Goal: Task Accomplishment & Management: Manage account settings

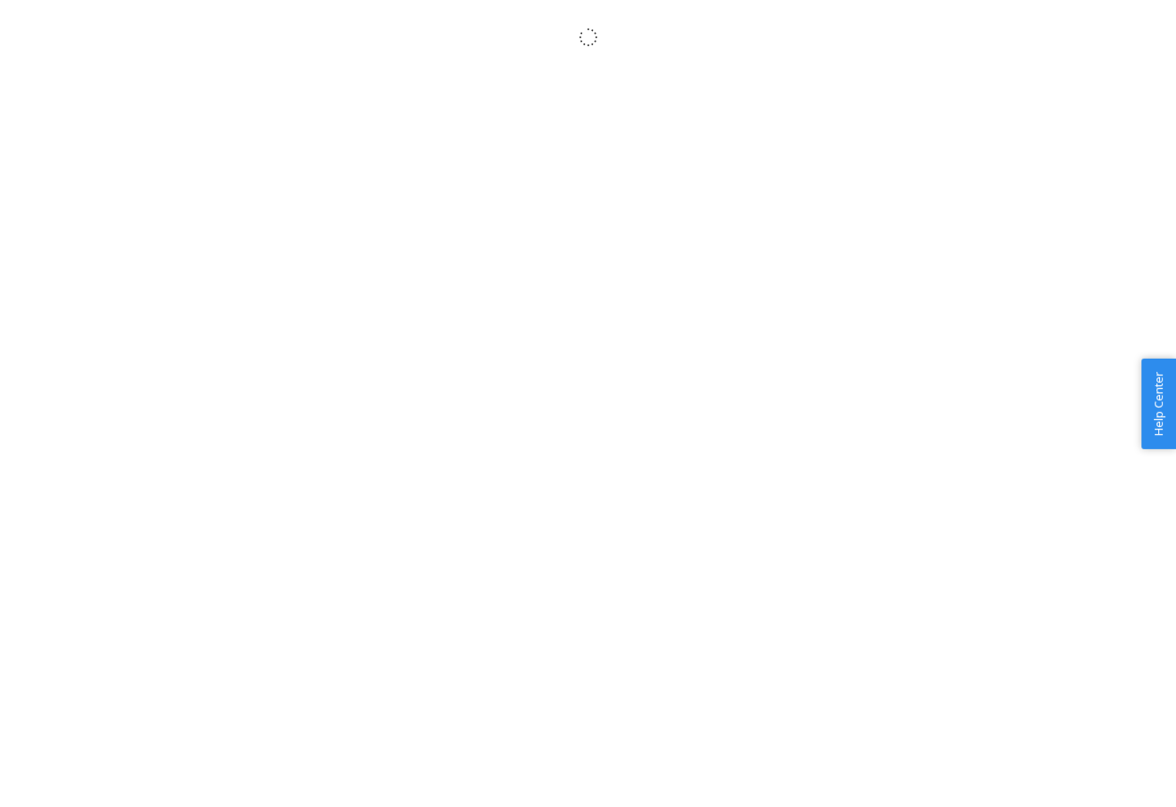
click at [289, 172] on body "× Help Center Username Get Started Inbounds Inventory Orders Billing Fast Tags …" at bounding box center [588, 423] width 1176 height 807
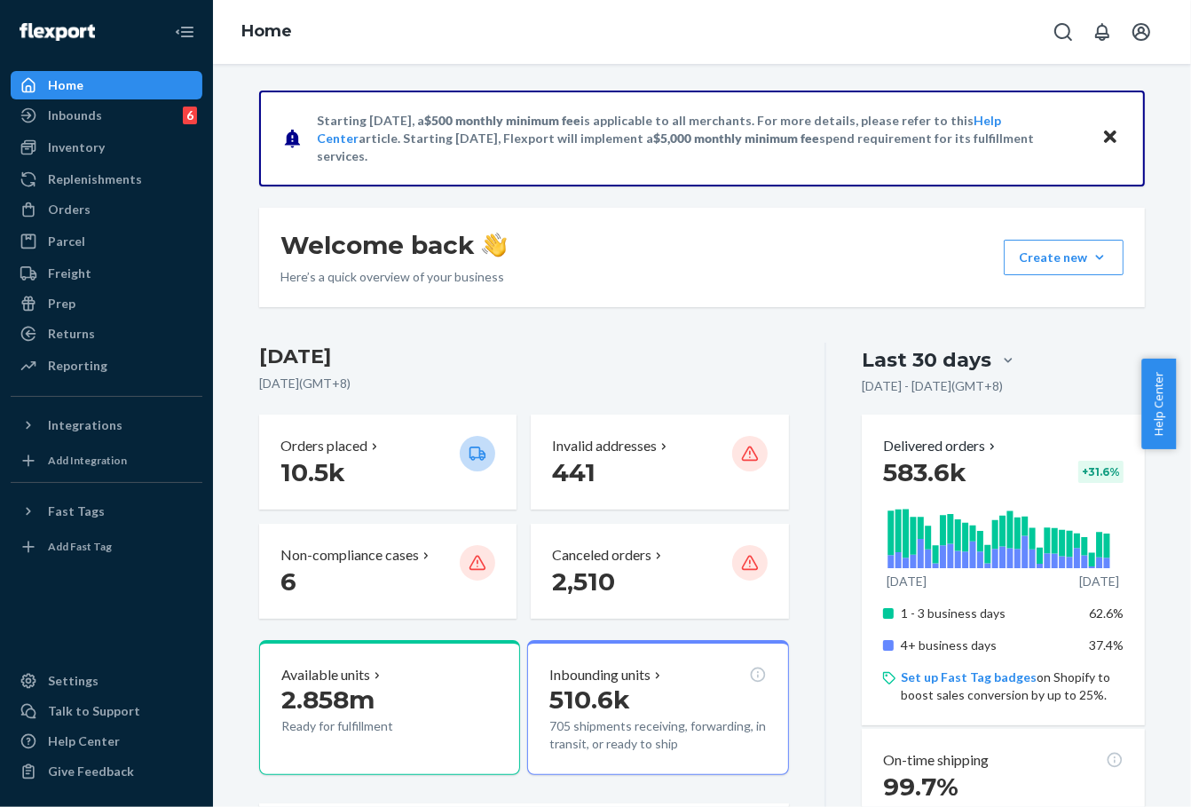
scroll to position [296, 0]
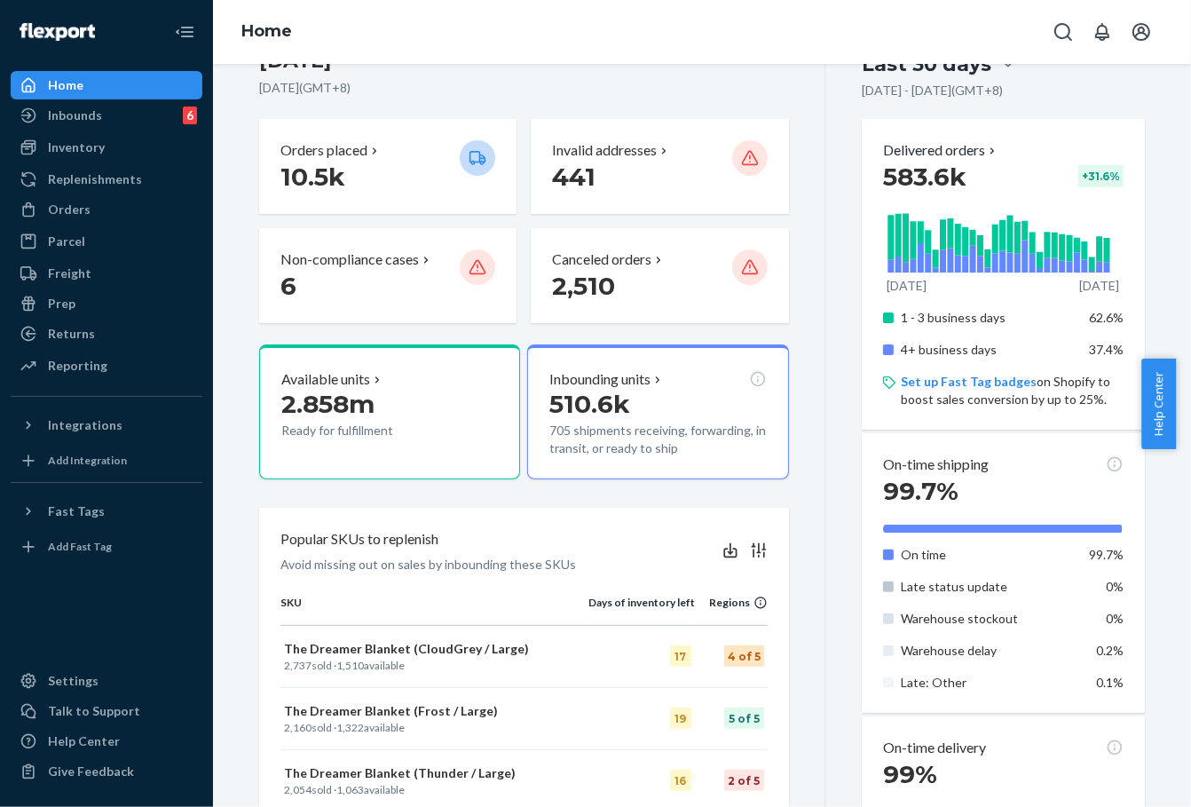
click at [102, 143] on div "Inventory" at bounding box center [106, 147] width 188 height 25
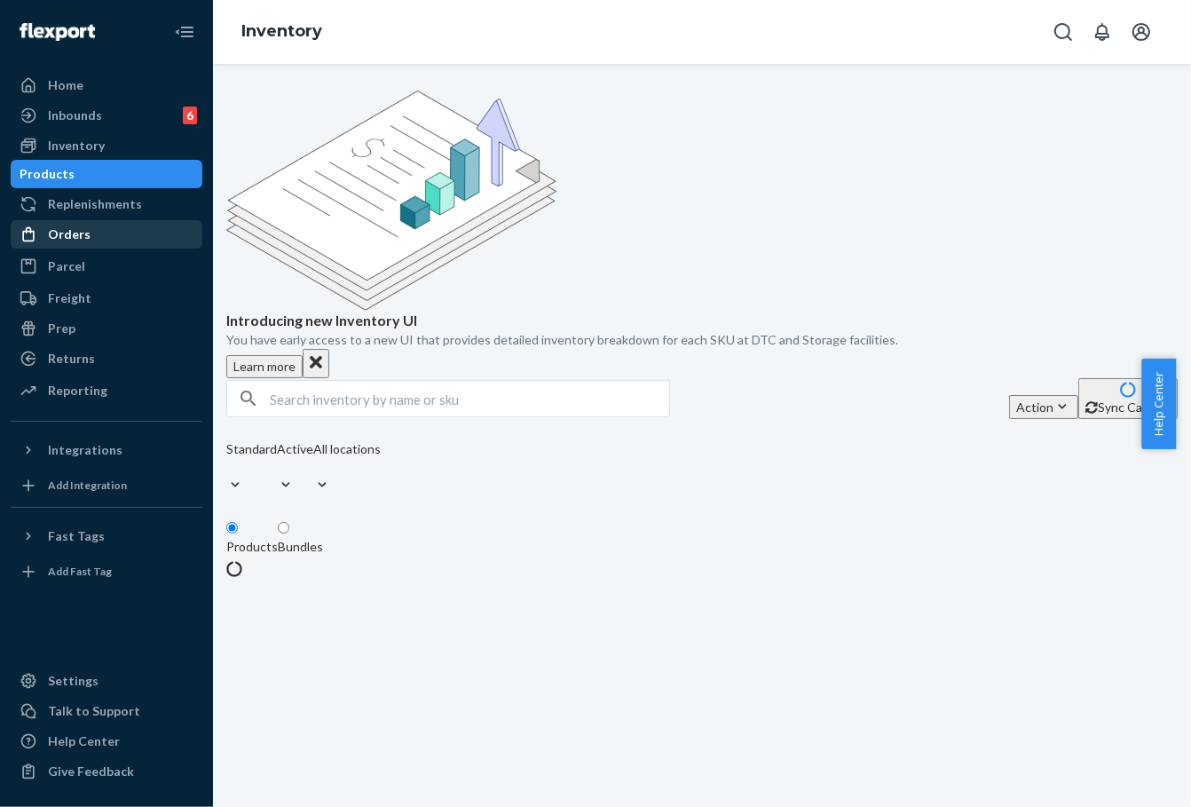
click at [108, 233] on div "Orders" at bounding box center [106, 234] width 188 height 25
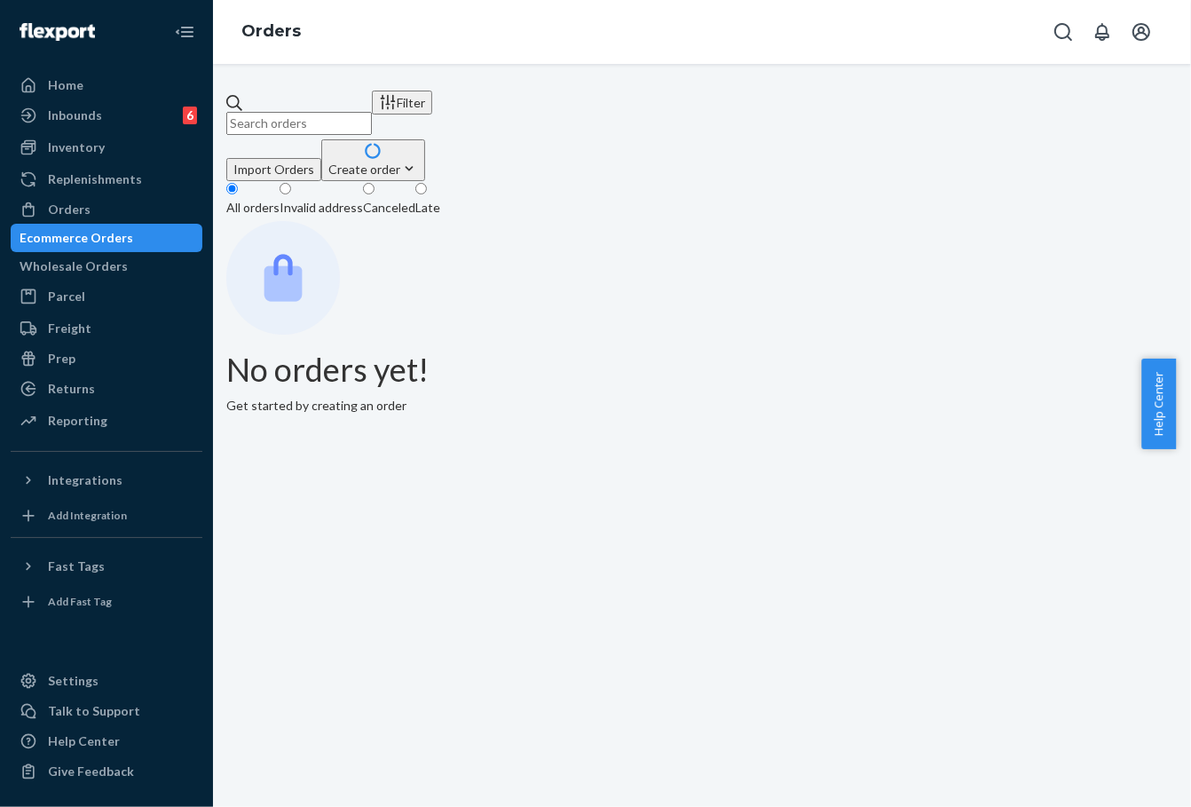
click at [372, 112] on input "text" at bounding box center [299, 123] width 146 height 23
paste input "253716756"
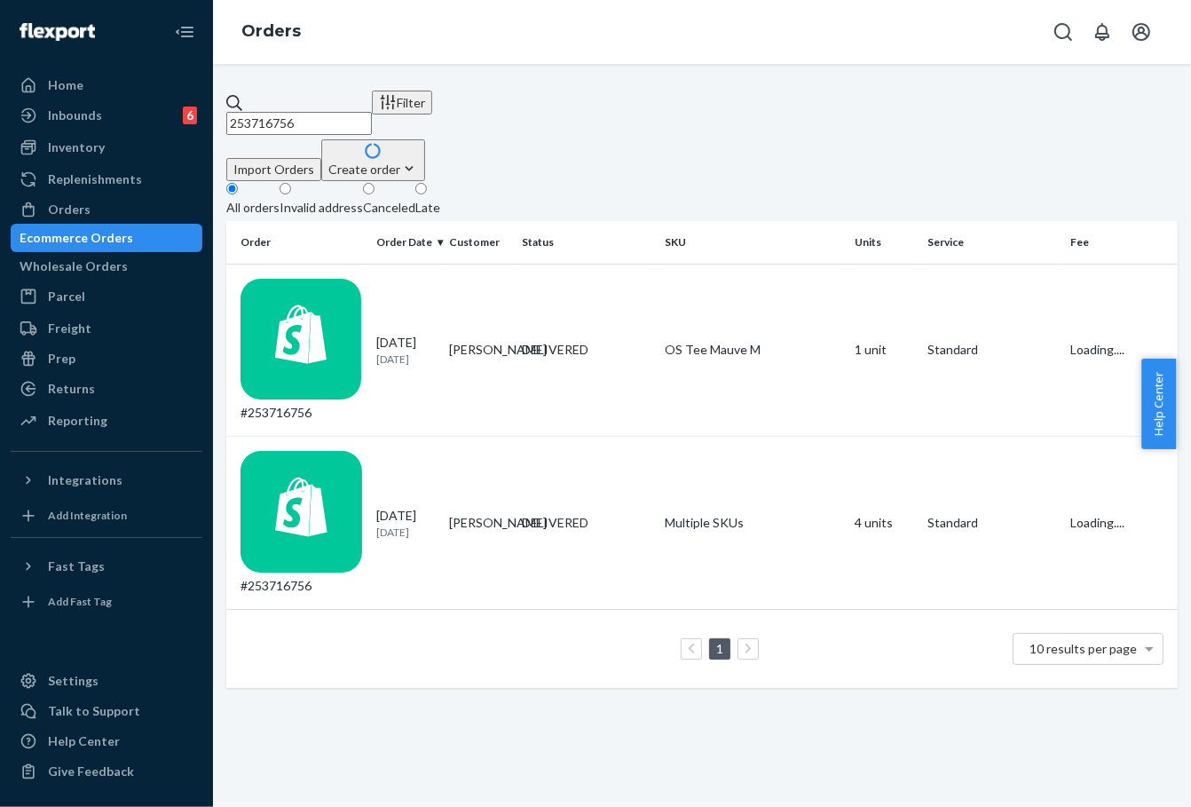
type input "253716756"
click at [517, 437] on td "DELIVERED" at bounding box center [586, 523] width 143 height 173
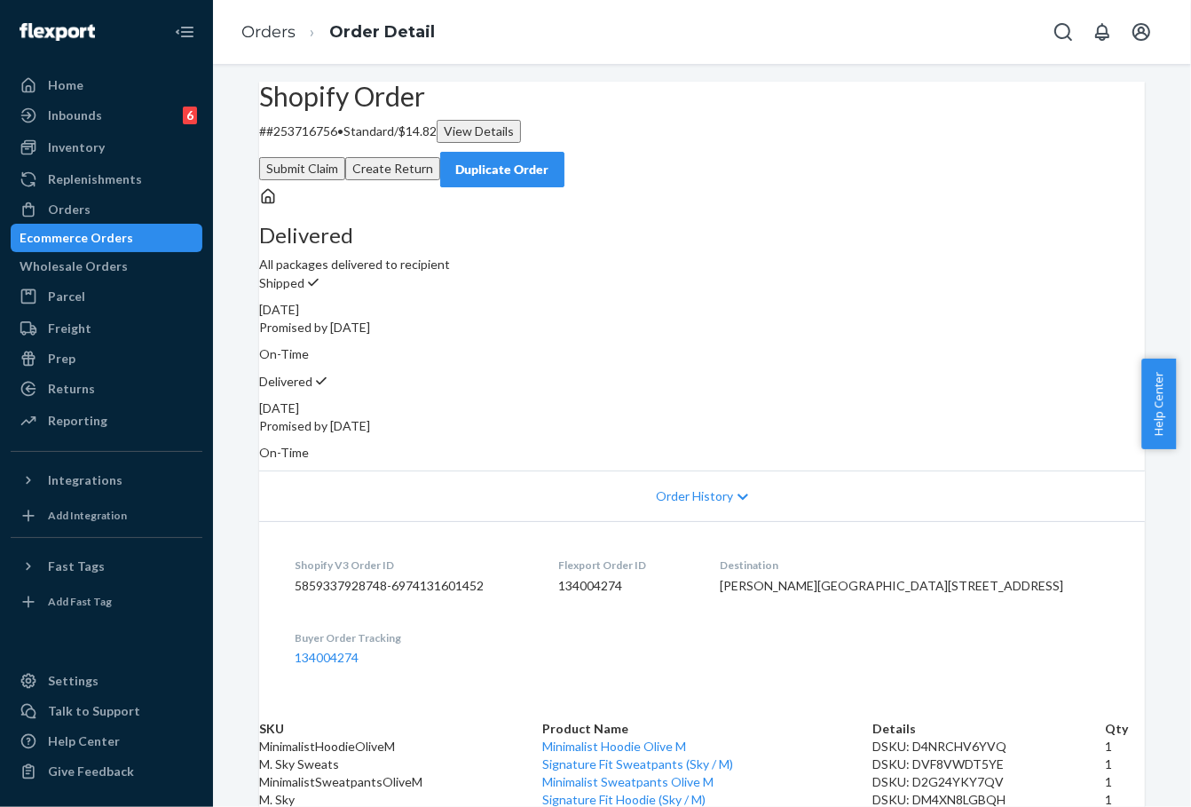
click at [440, 157] on button "Create Return" at bounding box center [392, 168] width 95 height 23
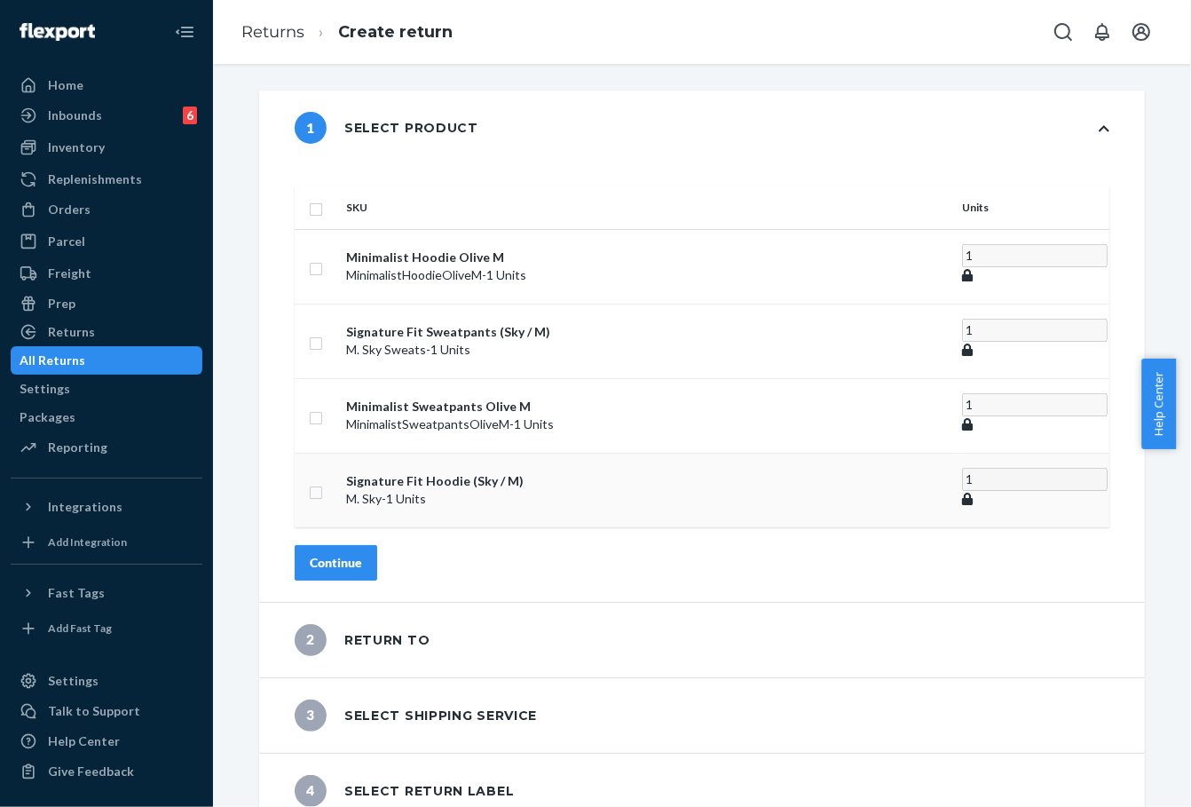
click at [323, 481] on input "checkbox" at bounding box center [316, 490] width 14 height 19
checkbox input "true"
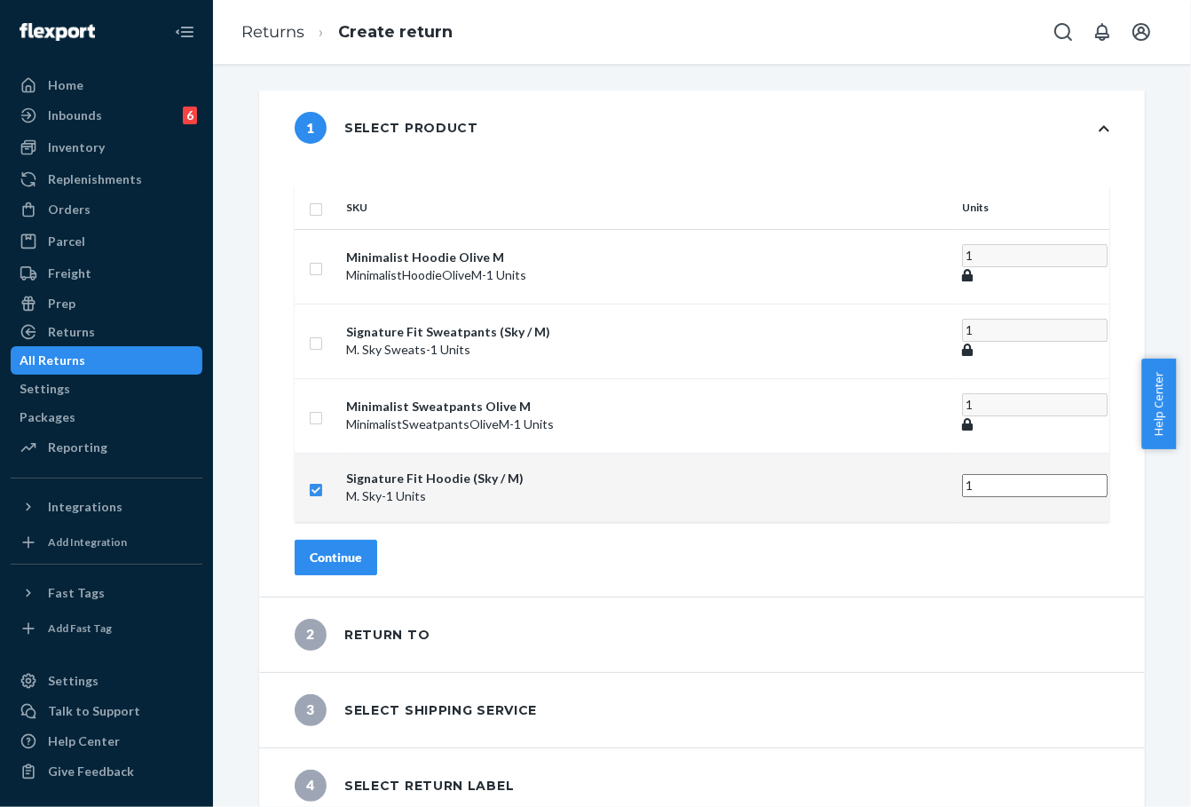
click at [362, 549] on div "Continue" at bounding box center [336, 558] width 52 height 18
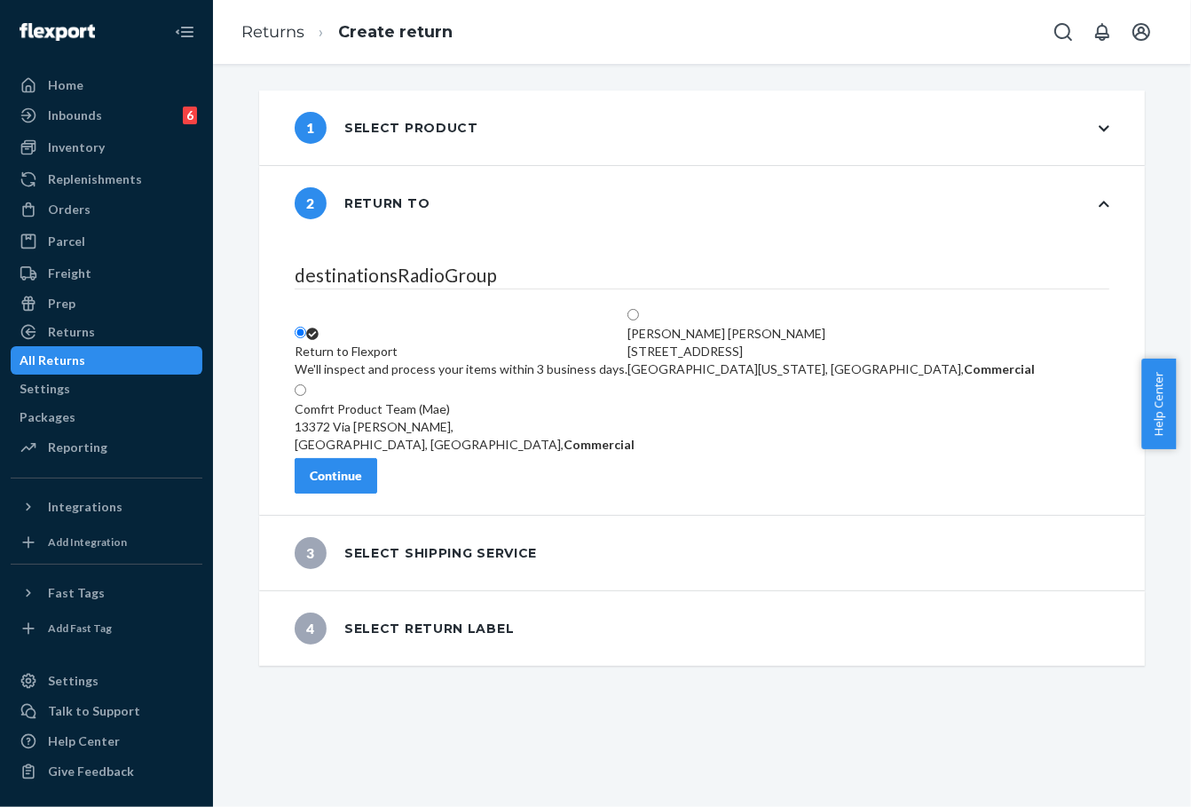
click at [362, 485] on div "Continue" at bounding box center [336, 476] width 52 height 18
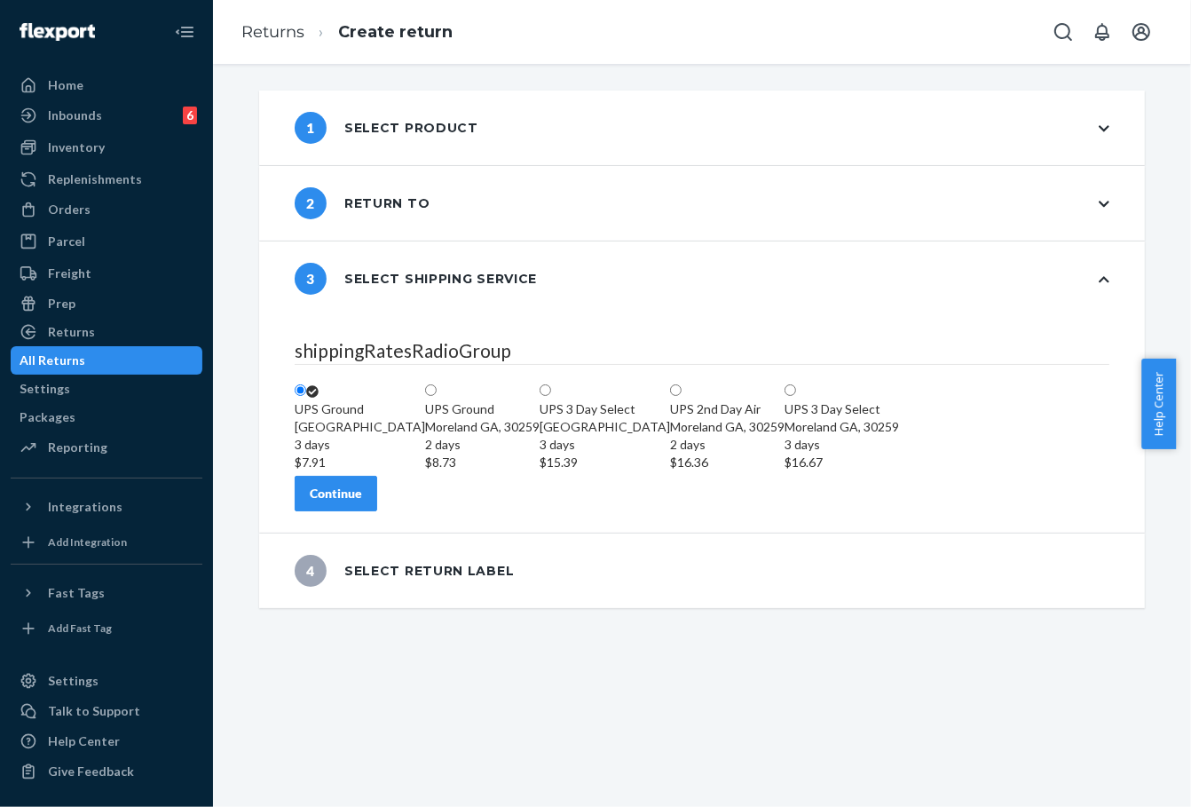
click at [384, 533] on div "shippingRatesRadioGroup [GEOGRAPHIC_DATA] 3 days $7.91 [GEOGRAPHIC_DATA][PERSON…" at bounding box center [702, 424] width 886 height 217
click at [362, 502] on div "Continue" at bounding box center [336, 494] width 52 height 18
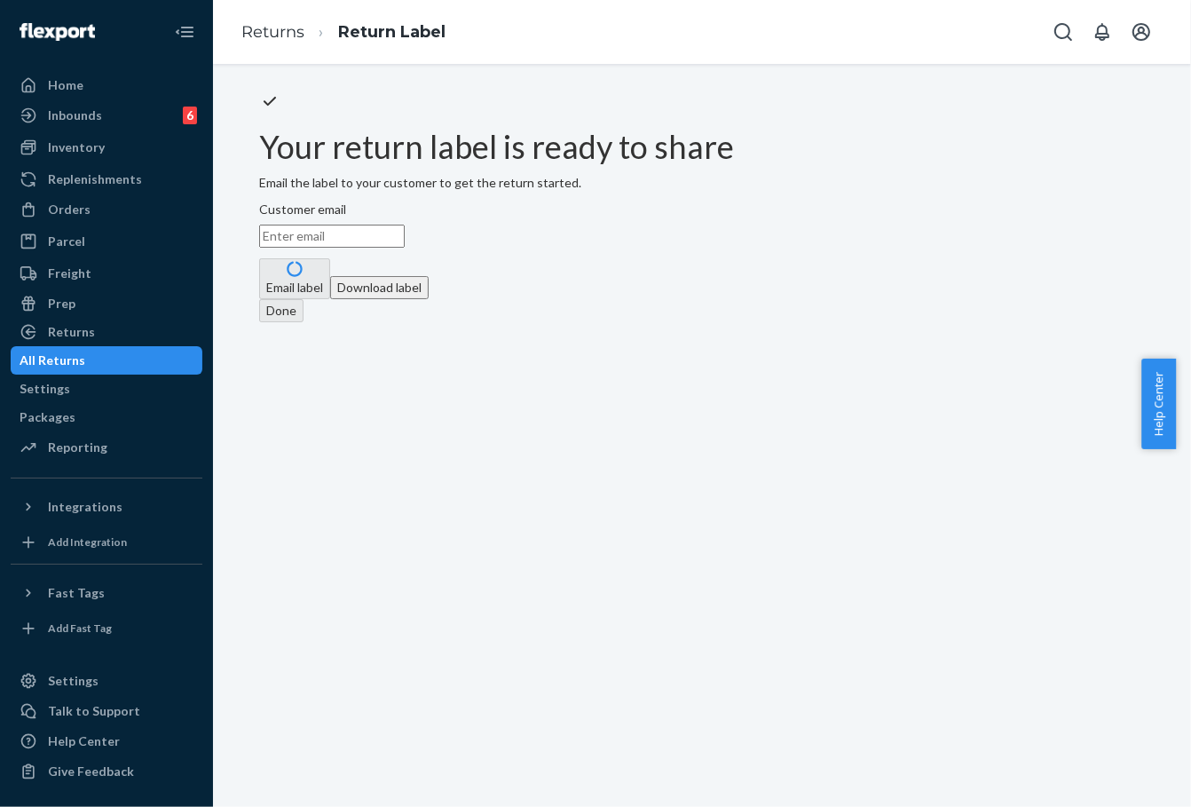
click at [405, 248] on input "Customer email" at bounding box center [332, 236] width 146 height 23
paste input "[EMAIL_ADDRESS][DOMAIN_NAME]"
type input "[EMAIL_ADDRESS][DOMAIN_NAME]"
click at [330, 299] on button "Email label" at bounding box center [294, 278] width 71 height 41
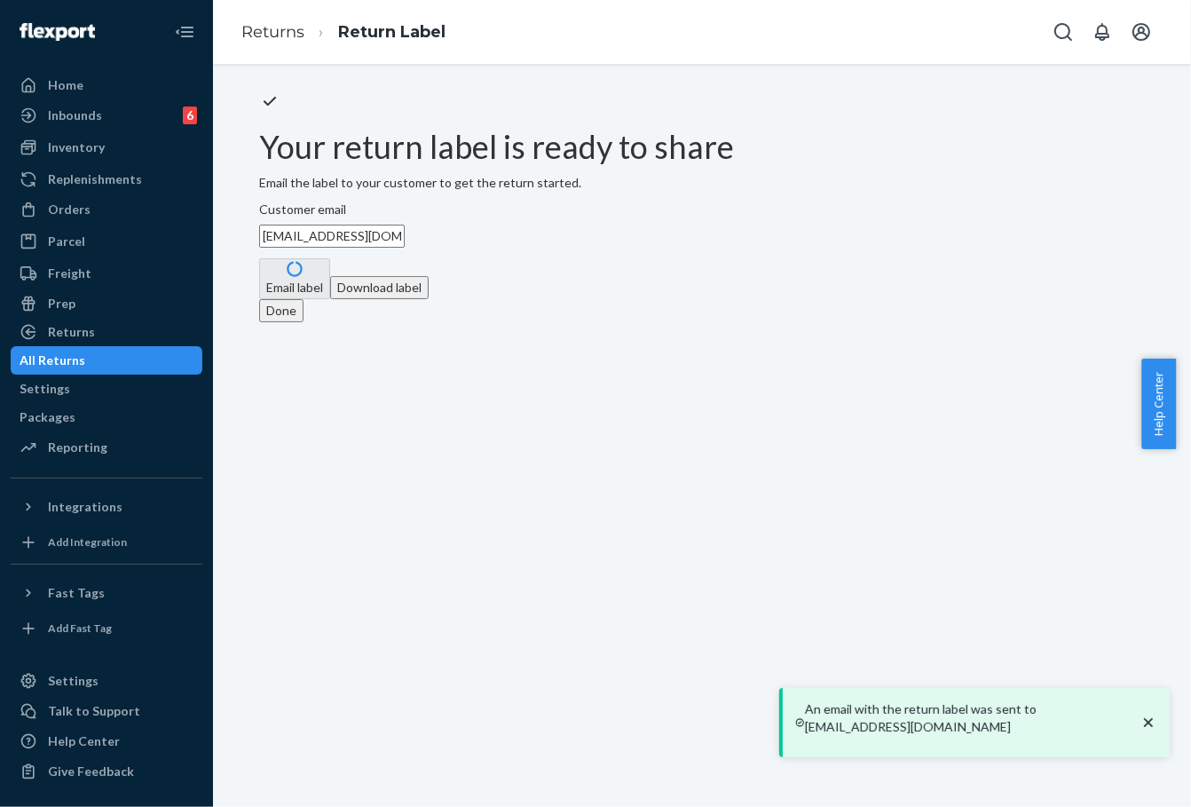
click at [304, 322] on button "Done" at bounding box center [281, 310] width 44 height 23
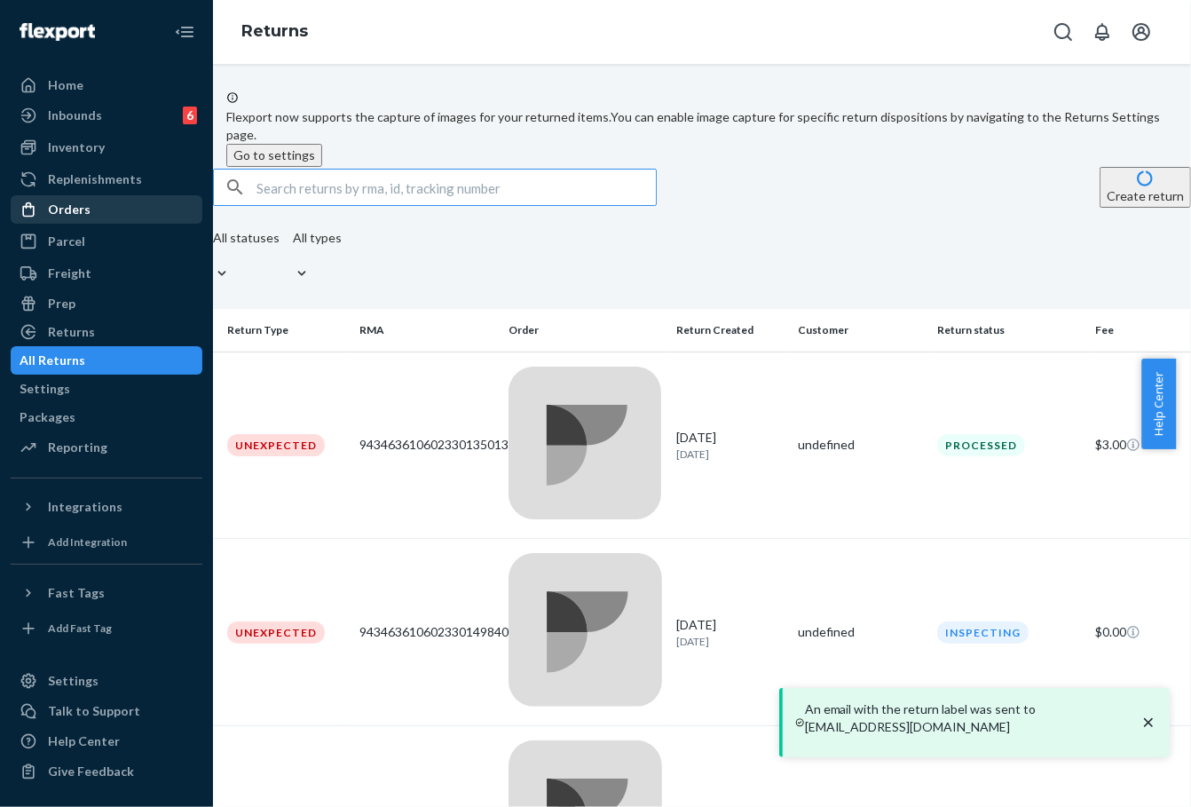
click at [87, 205] on div "Orders" at bounding box center [106, 209] width 188 height 25
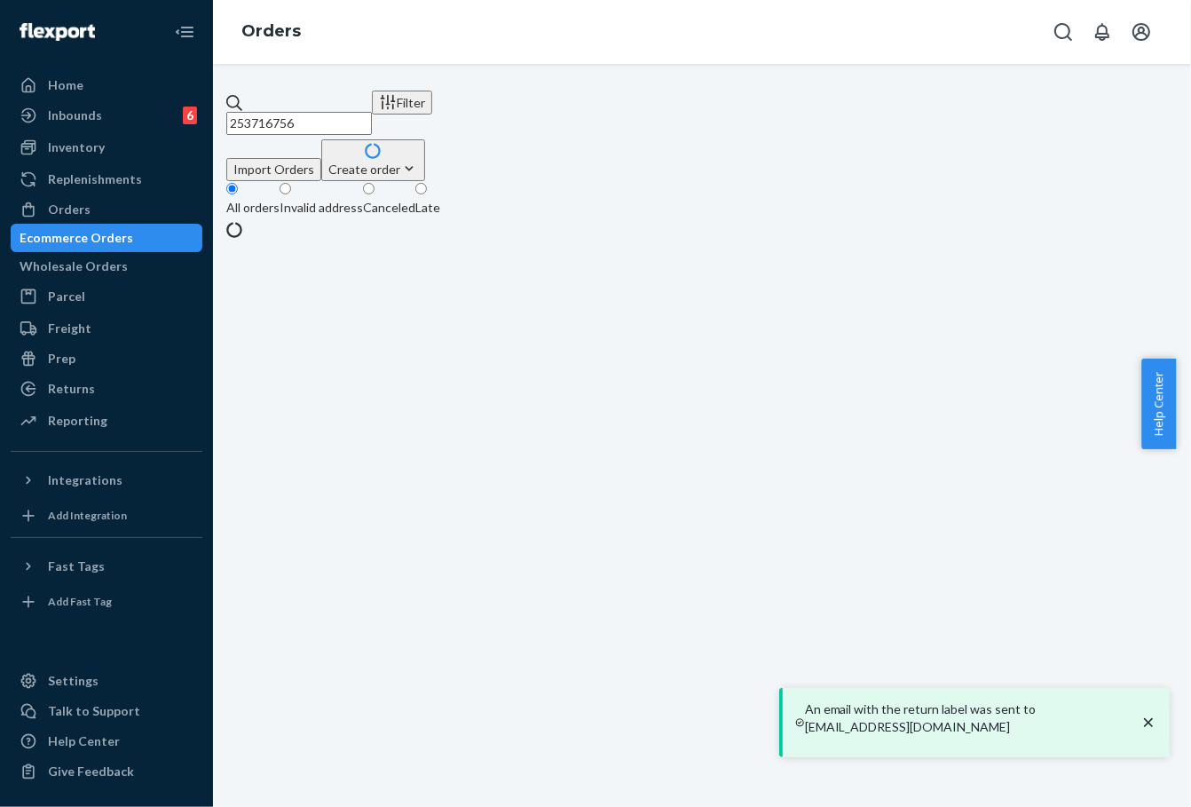
click at [372, 112] on input "253716756" at bounding box center [299, 123] width 146 height 23
paste input "253619129"
click at [372, 112] on input "253716756253619129" at bounding box center [299, 123] width 146 height 23
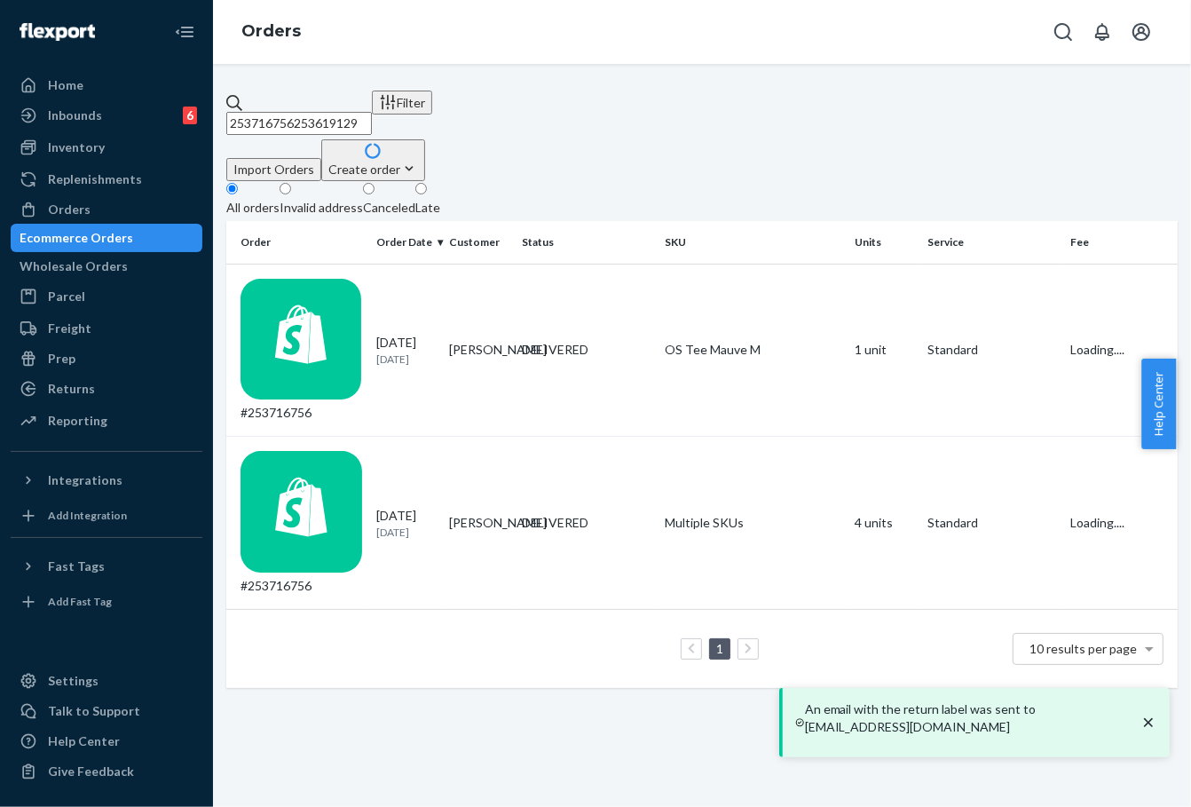
click at [372, 112] on input "253716756253619129" at bounding box center [299, 123] width 146 height 23
paste input "text"
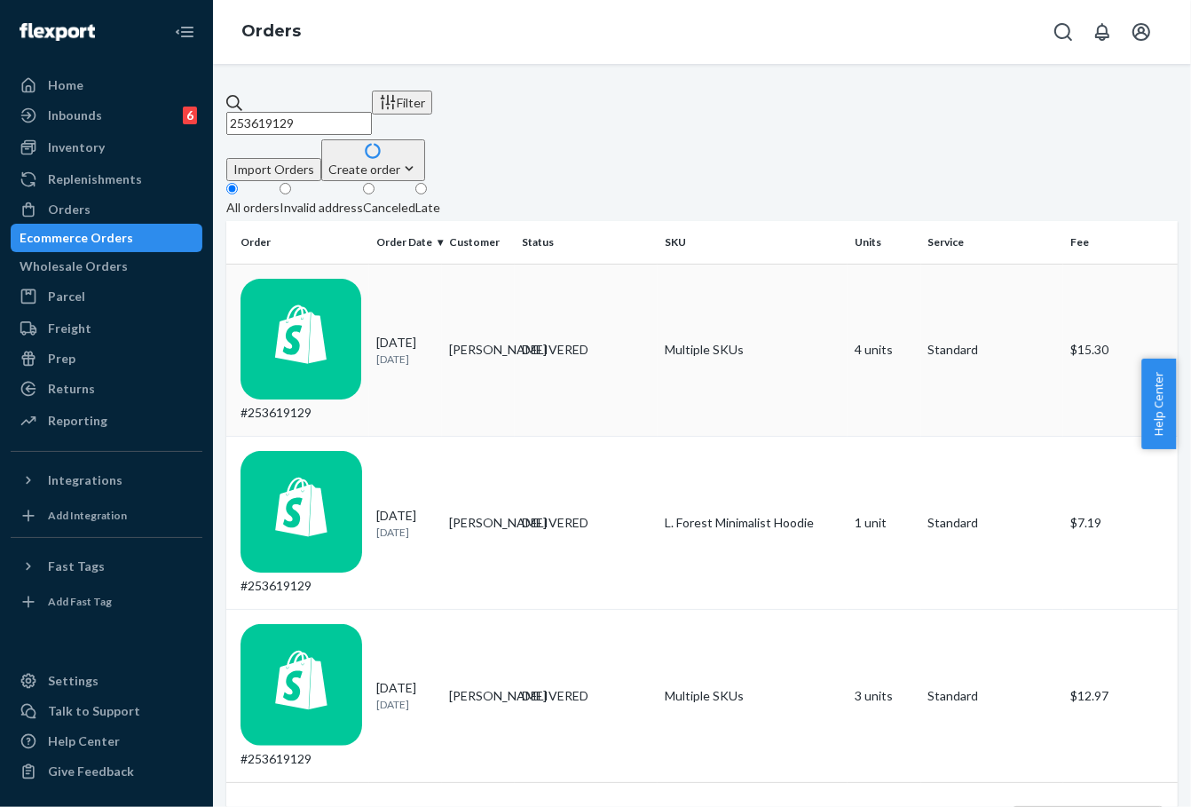
type input "253619129"
click at [441, 277] on td "[DATE] [DATE]" at bounding box center [405, 350] width 73 height 173
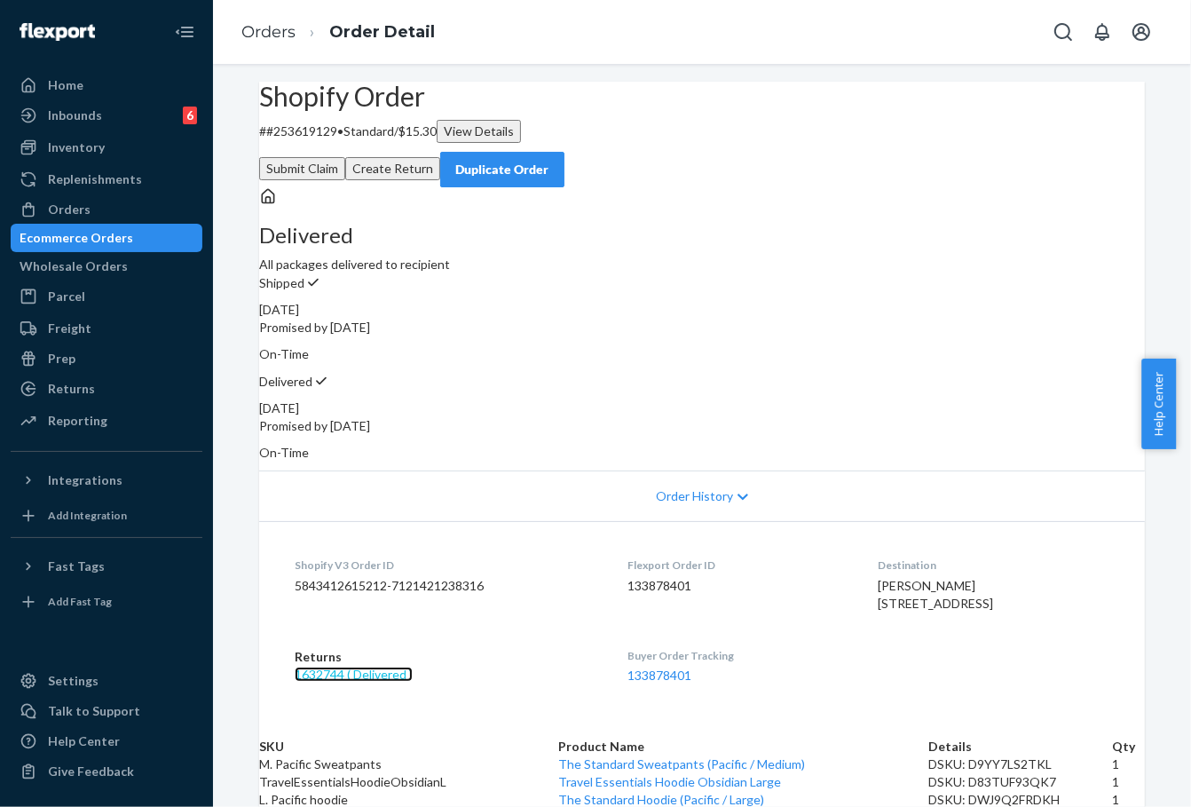
click at [389, 682] on link "1632744 ( Delivered )" at bounding box center [354, 674] width 118 height 15
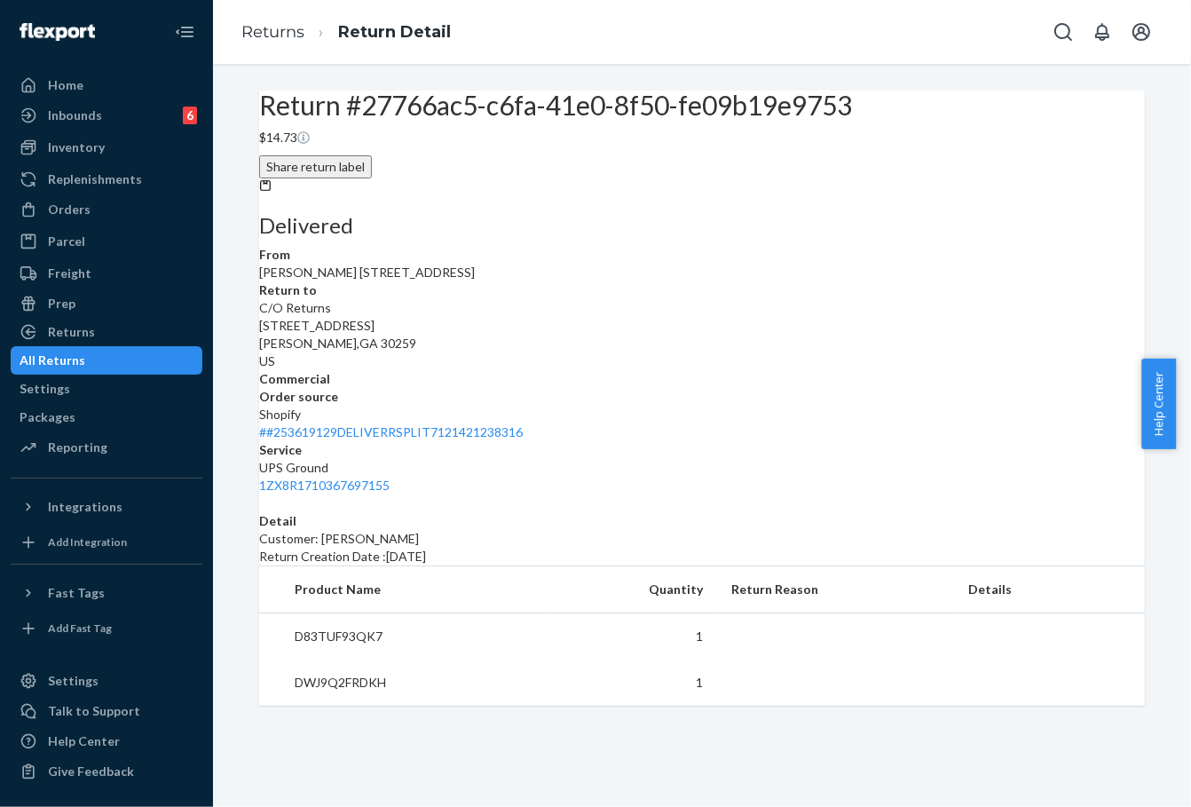
scroll to position [24, 0]
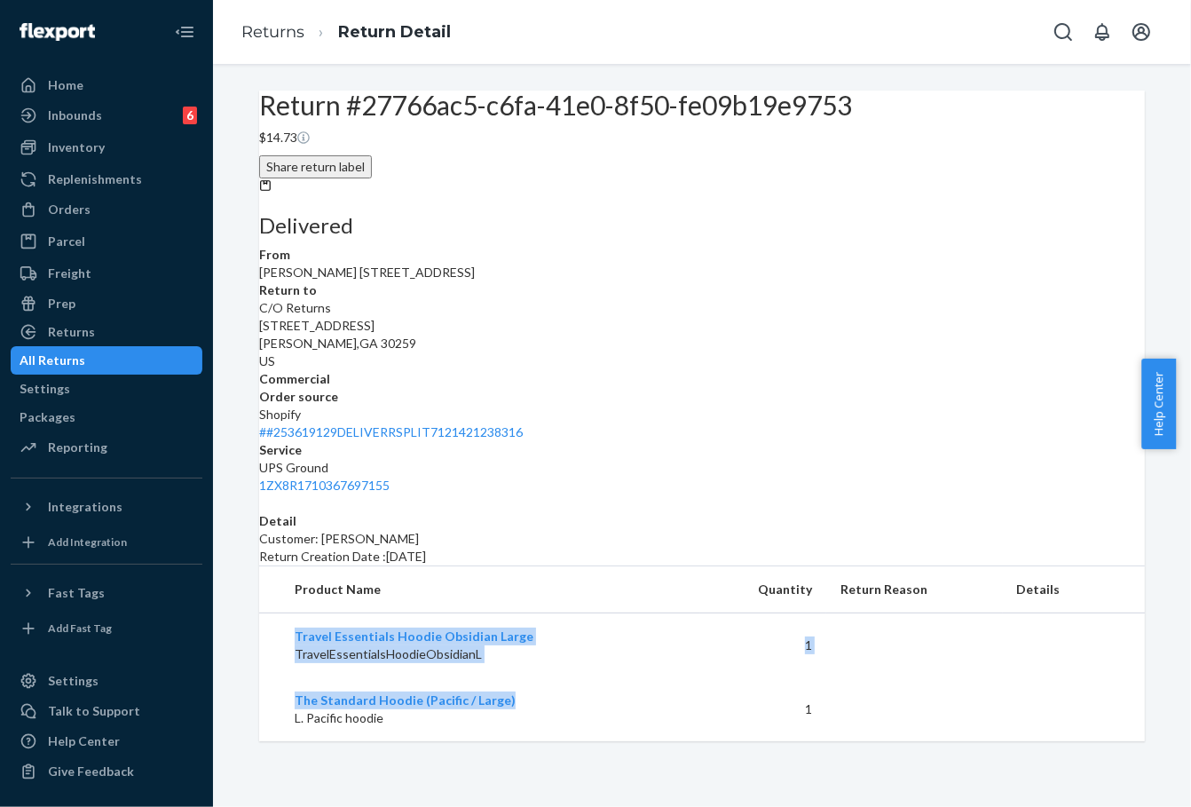
drag, startPoint x: 517, startPoint y: 763, endPoint x: 276, endPoint y: 684, distance: 253.5
click at [276, 684] on tbody "Travel Essentials Hoodie Obsidian Large TravelEssentialsHoodieObsidianL 1 The S…" at bounding box center [702, 677] width 886 height 129
copy tbody "Travel Essentials Hoodie Obsidian Large TravelEssentialsHoodieObsidianL 1 The S…"
drag, startPoint x: 91, startPoint y: 212, endPoint x: 131, endPoint y: 236, distance: 46.6
click at [91, 212] on div "Orders" at bounding box center [106, 209] width 188 height 25
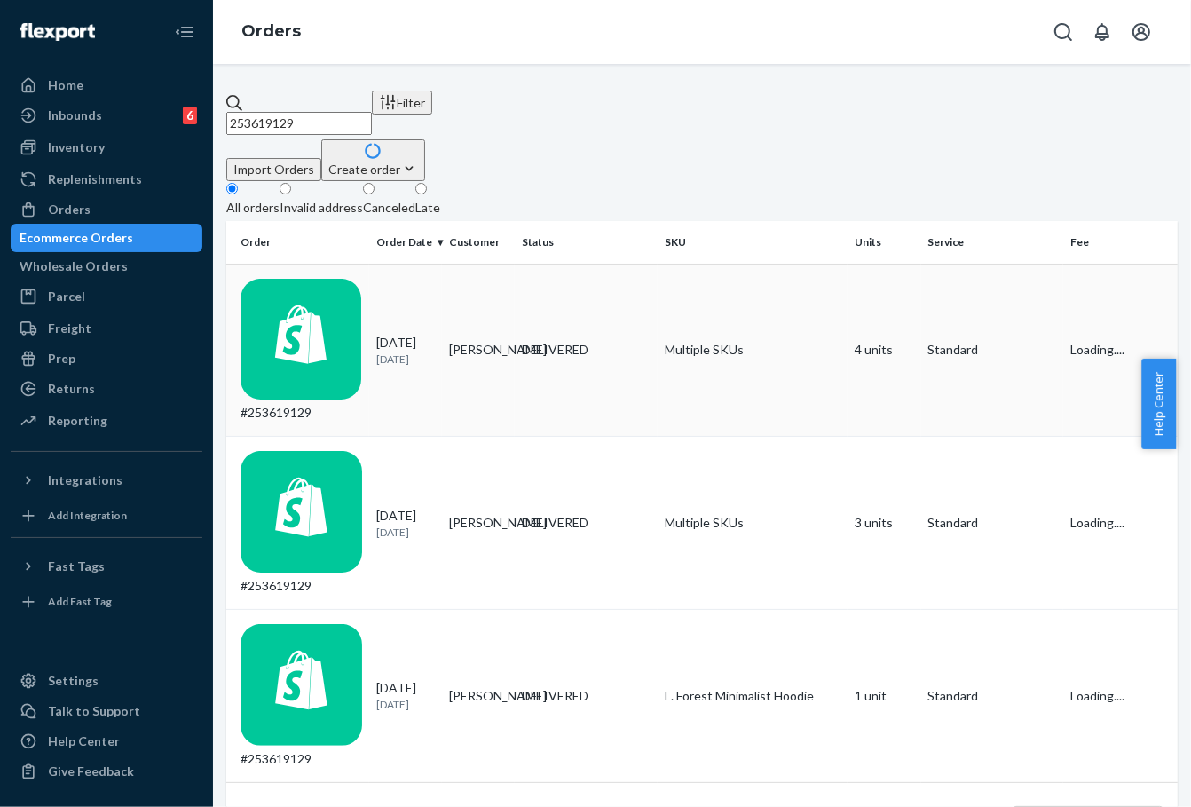
click at [673, 281] on td "Multiple SKUs" at bounding box center [753, 350] width 190 height 173
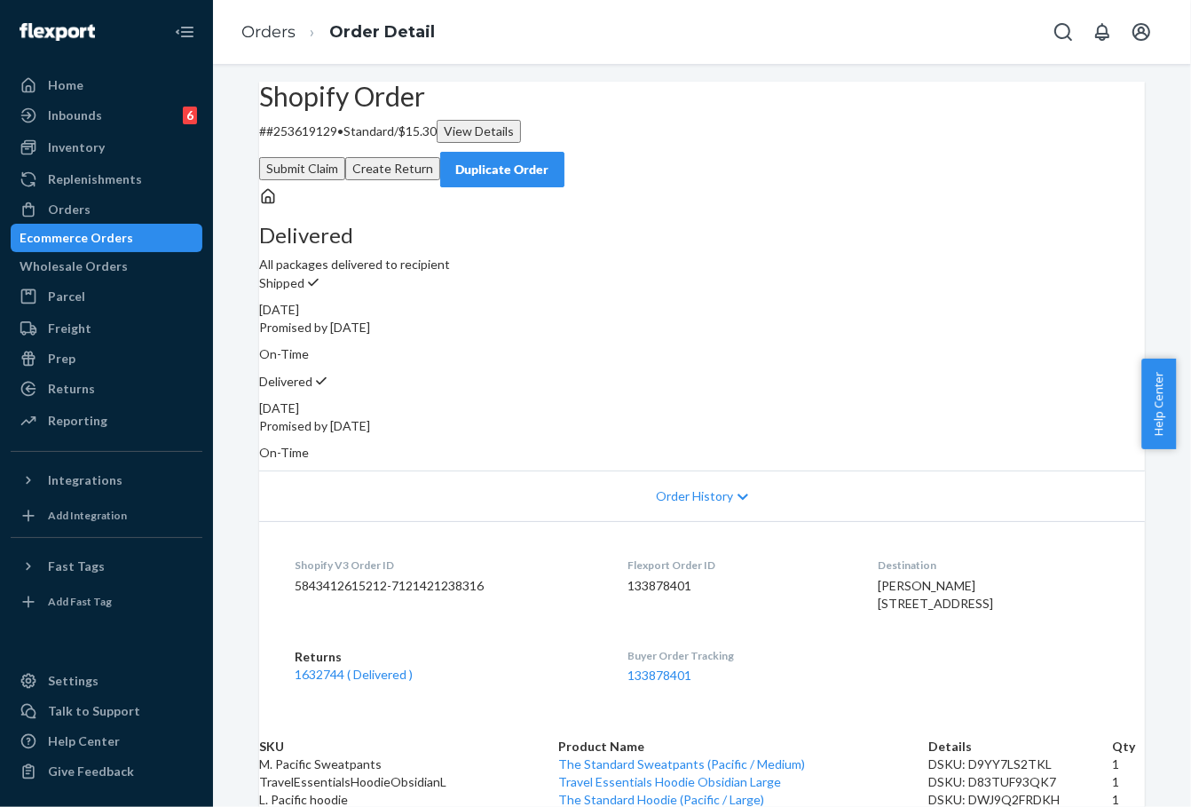
click at [550, 161] on div "Duplicate Order" at bounding box center [502, 170] width 94 height 18
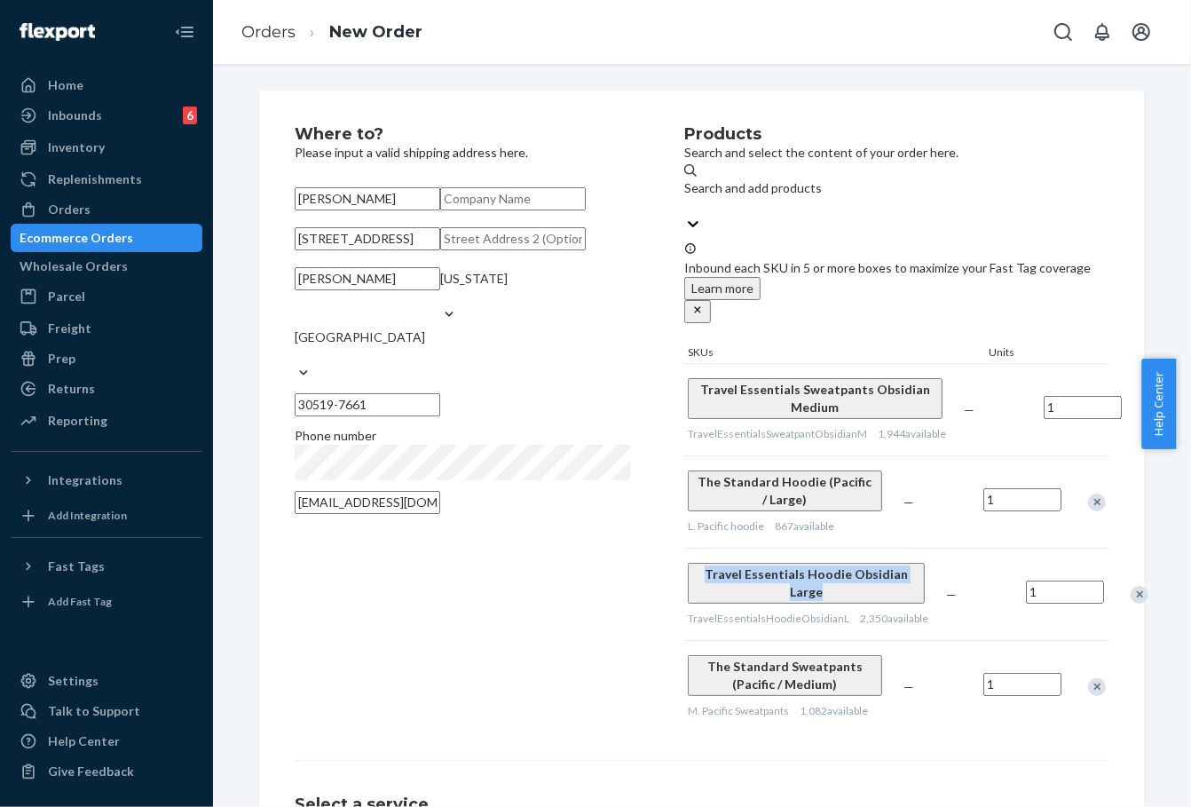
drag, startPoint x: 676, startPoint y: 534, endPoint x: 717, endPoint y: 557, distance: 47.7
click at [717, 557] on div "Travel Essentials Hoodie Obsidian Large TravelEssentialsHoodieObsidianL 2,350 a…" at bounding box center [813, 594] width 258 height 91
copy span "Travel Essentials Hoodie Obsidian Large"
click at [786, 194] on div "Search and add products" at bounding box center [753, 188] width 138 height 18
click at [686, 197] on input "Search and add products" at bounding box center [685, 206] width 2 height 18
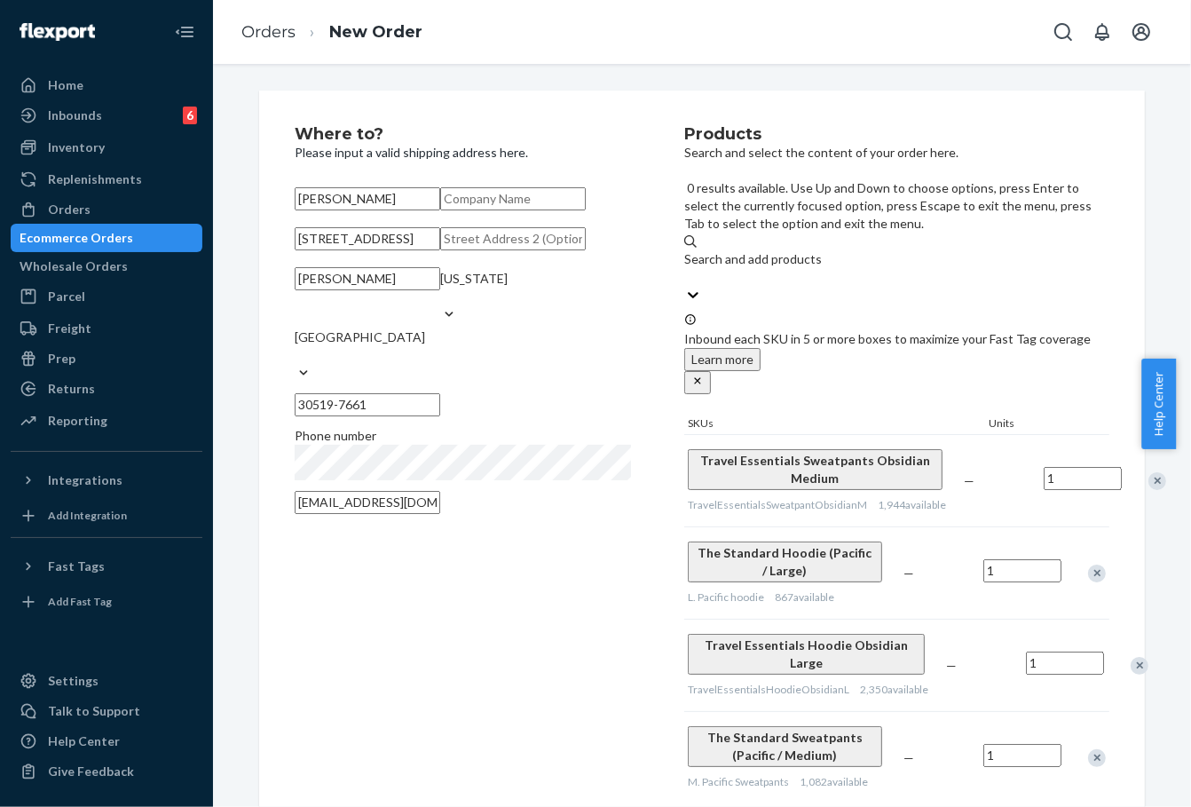
paste input "Travel Essentials Hoodie Obsidian Large"
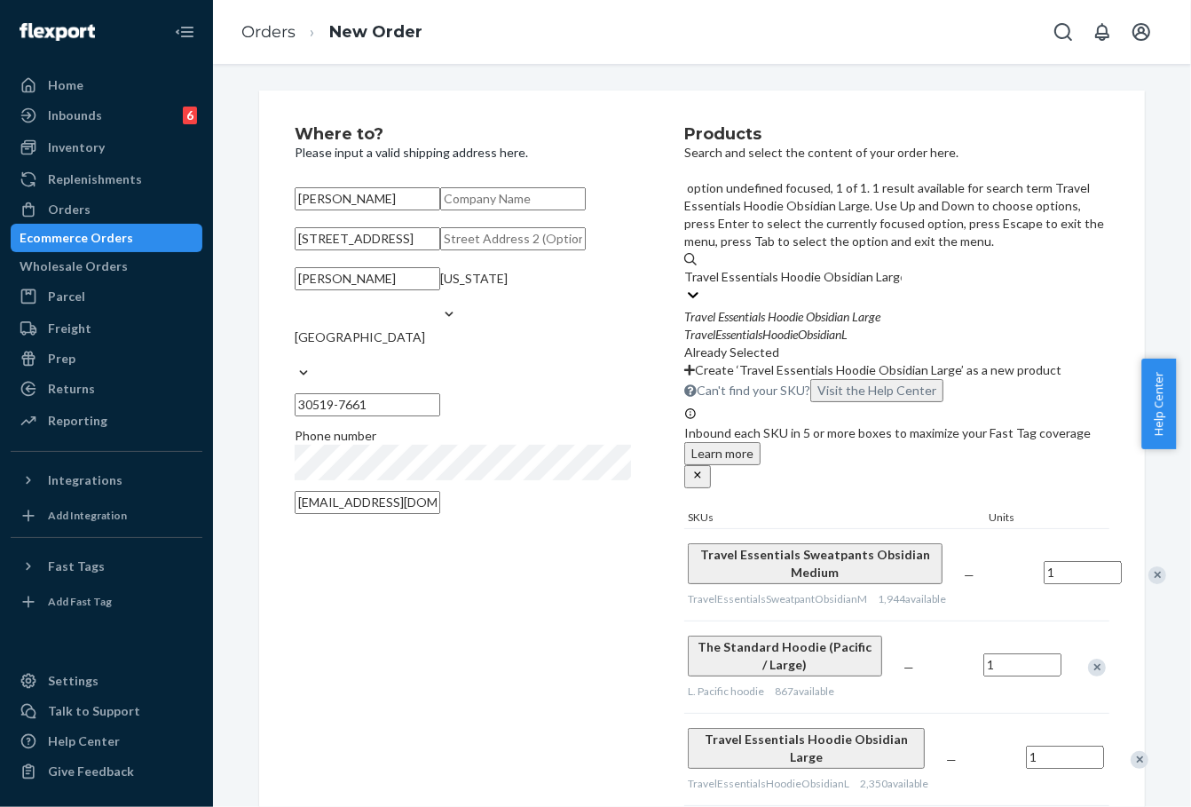
click at [902, 268] on input "Travel Essentials Hoodie Obsidian Large" at bounding box center [793, 277] width 218 height 18
type input "Travel Essentials Hoodie Obsidian Medium"
click at [881, 326] on div "TravelEssentialsHoodieObsidianM" at bounding box center [896, 335] width 425 height 18
click at [881, 268] on input "Travel Essentials Hoodie Obsidian Medium" at bounding box center [800, 277] width 233 height 18
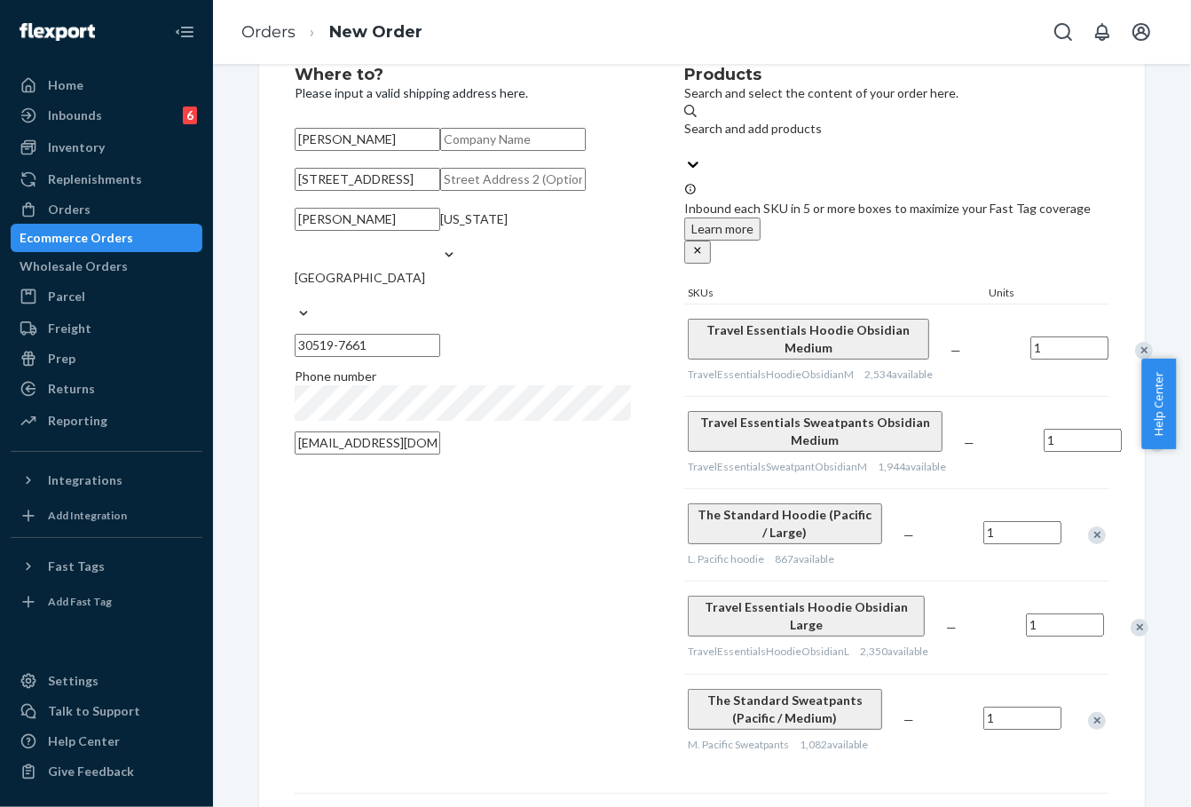
scroll to position [99, 0]
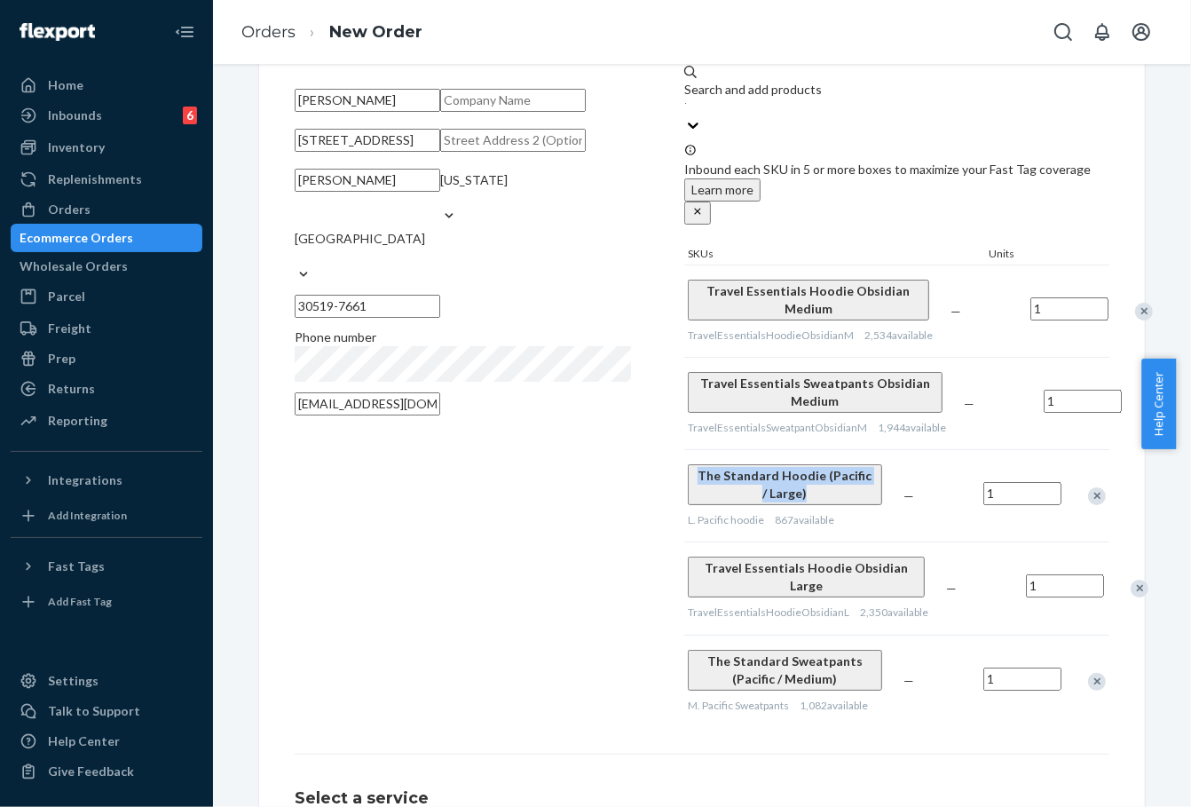
drag, startPoint x: 677, startPoint y: 452, endPoint x: 722, endPoint y: 478, distance: 51.3
click at [722, 478] on div "The Standard Hoodie (Pacific / Large) L. Pacific hoodie 867 available" at bounding box center [792, 495] width 216 height 91
copy span "The Standard Hoodie (Pacific / Large)"
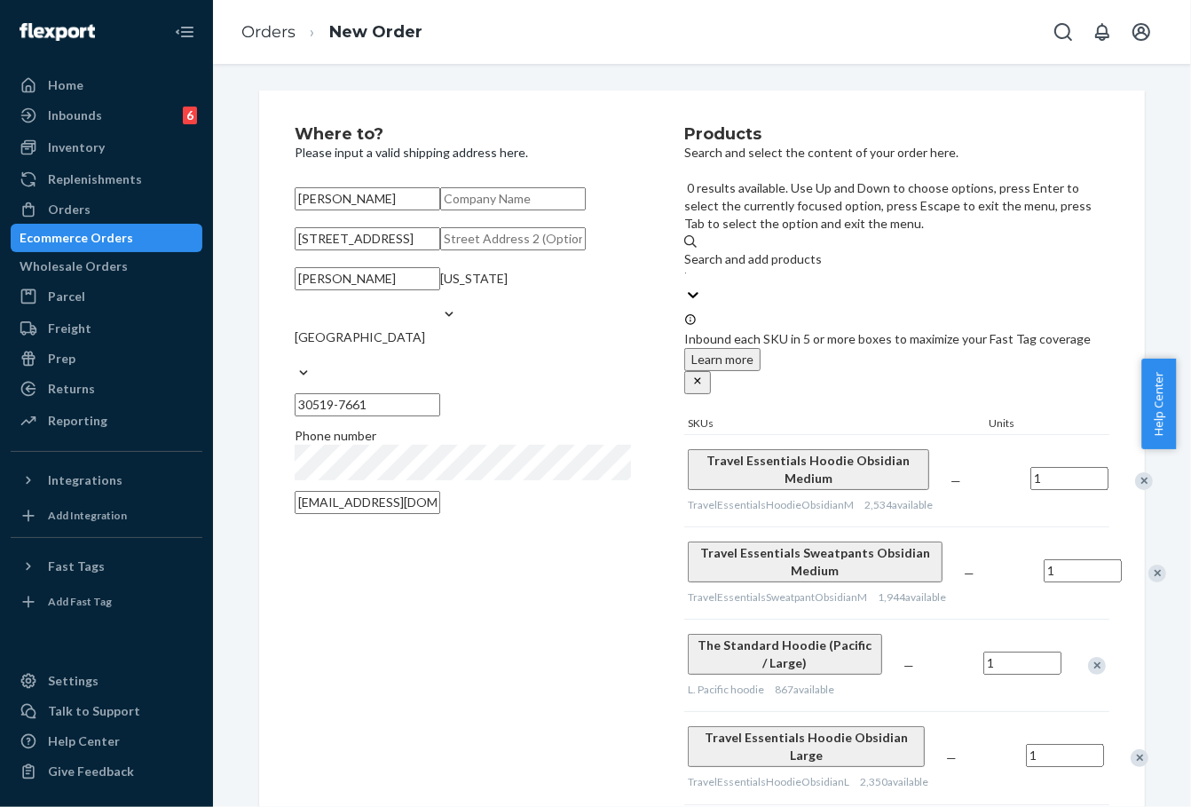
click at [824, 250] on div "Search and add products Travel Essentials Hoodie Obsidian Medium" at bounding box center [896, 268] width 425 height 36
click at [686, 268] on input "Travel Essentials Hoodie Obsidian Medium" at bounding box center [685, 277] width 2 height 18
paste input "The Standard Hoodie (Pacific / Large)"
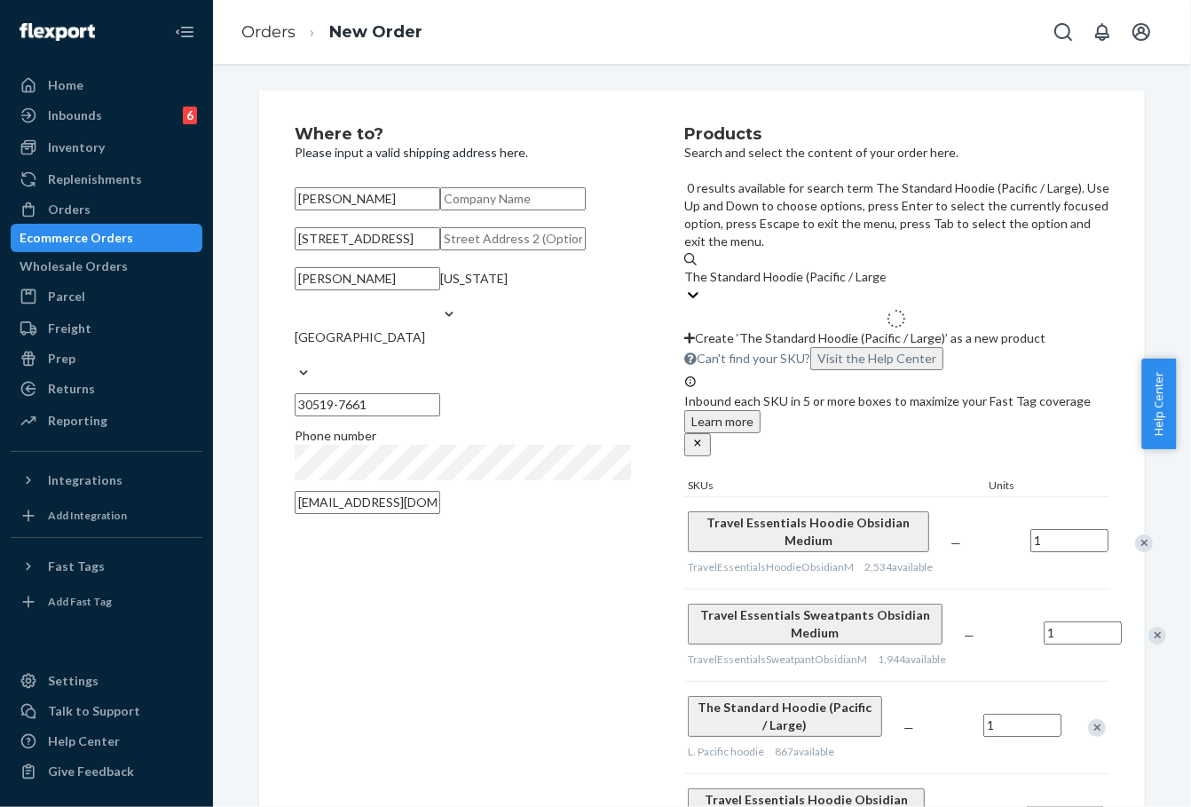
click at [886, 268] on input "The Standard Hoodie (Pacific / Large)" at bounding box center [785, 277] width 202 height 18
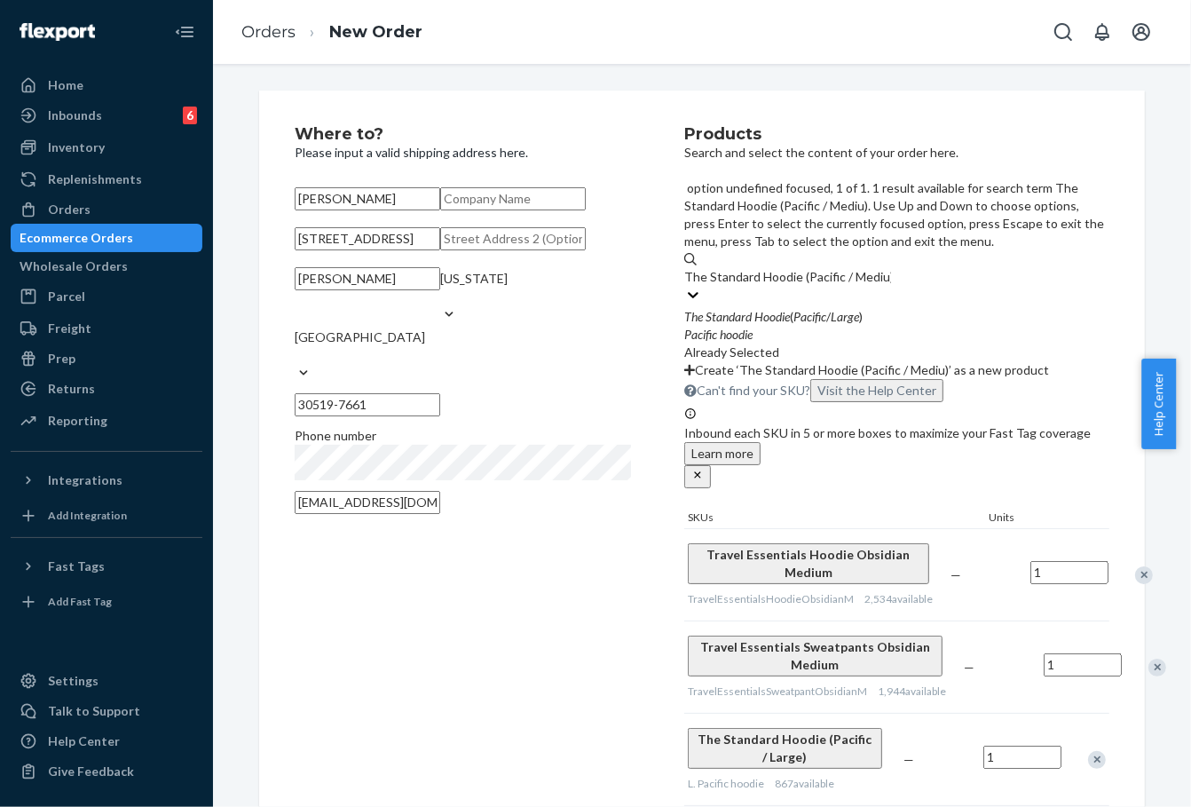
type input "The Standard Hoodie (Pacific / Medium)"
click at [913, 326] on div "Pacific hoodie" at bounding box center [896, 335] width 425 height 18
click at [901, 268] on input "The Standard Hoodie (Pacific / Medium)" at bounding box center [792, 277] width 217 height 18
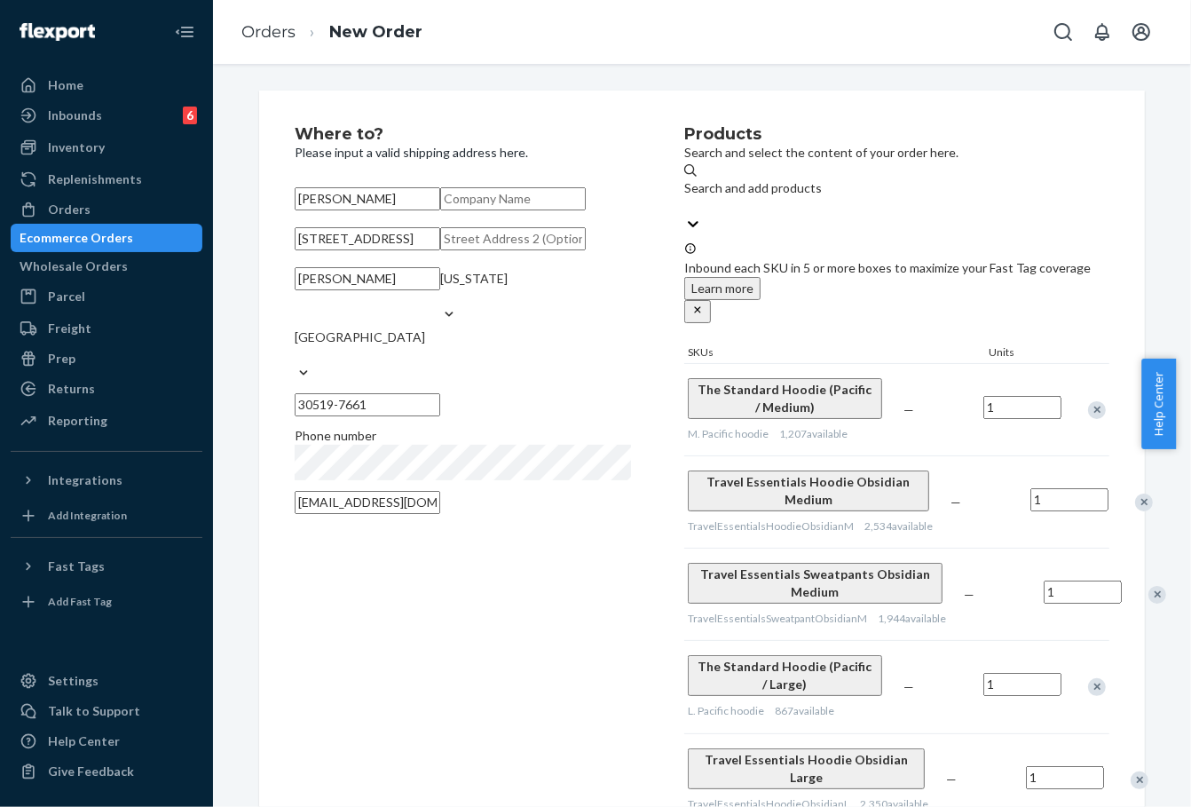
click at [1149, 586] on div "Remove Item" at bounding box center [1158, 595] width 18 height 18
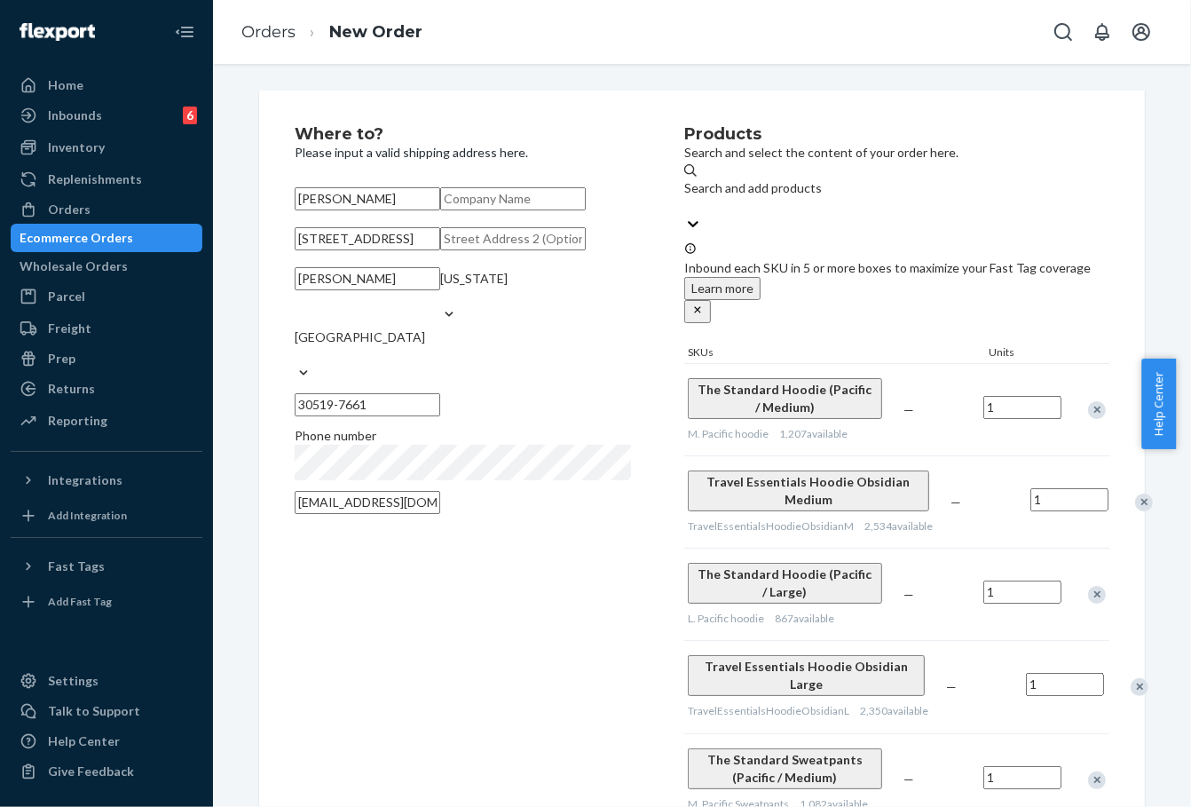
click at [1088, 586] on div "Remove Item" at bounding box center [1097, 595] width 18 height 18
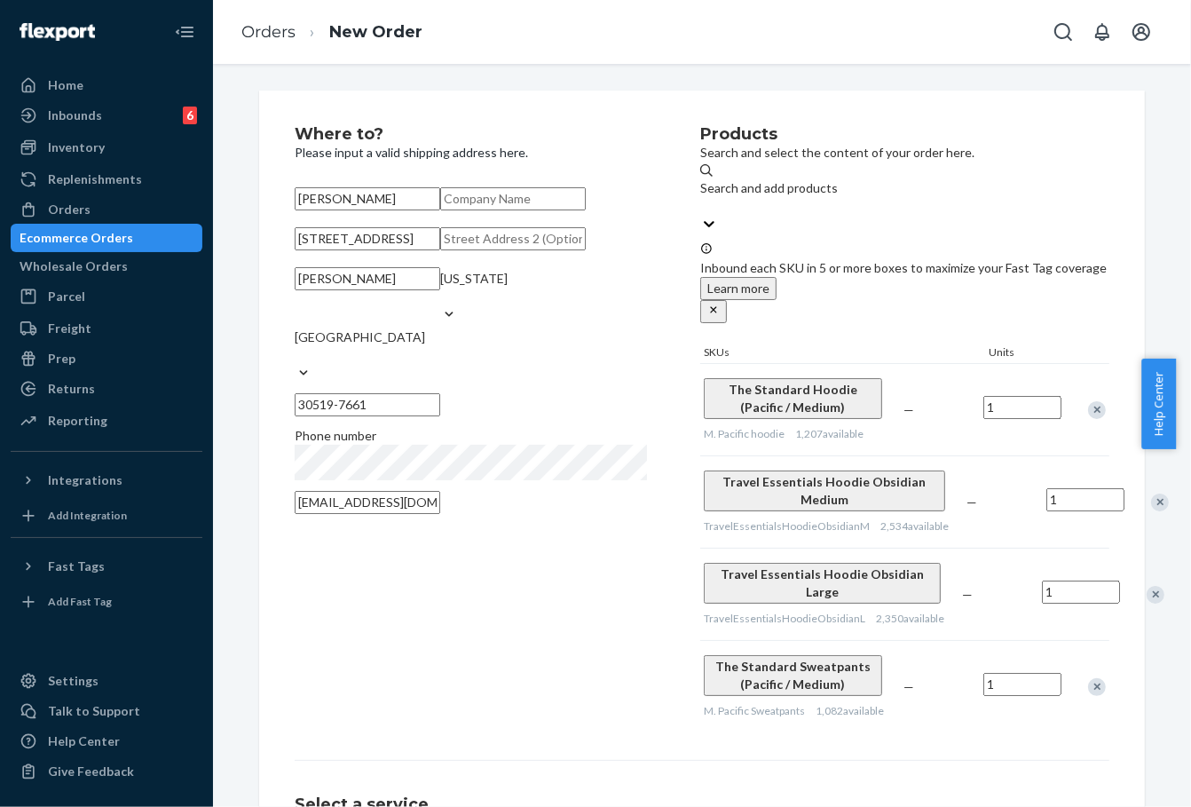
click at [1147, 586] on div "Remove Item" at bounding box center [1156, 595] width 18 height 18
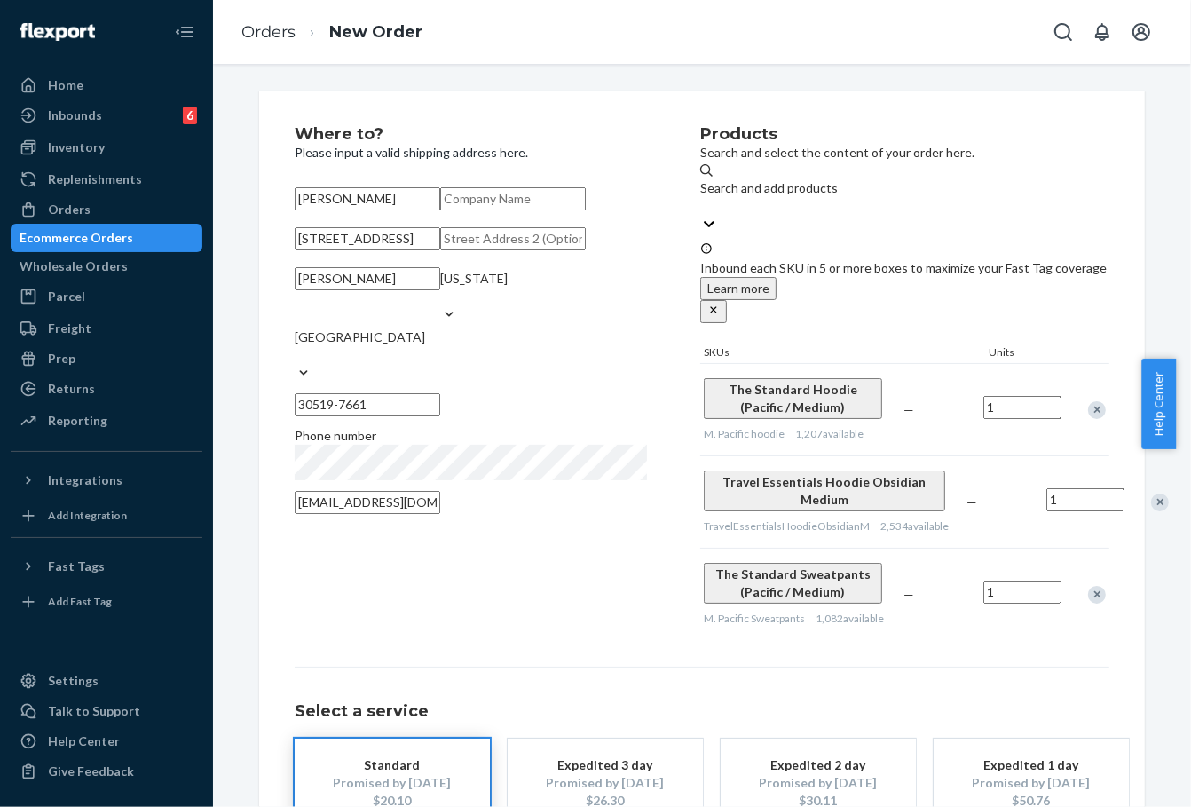
click at [1088, 586] on div "Remove Item" at bounding box center [1097, 595] width 18 height 18
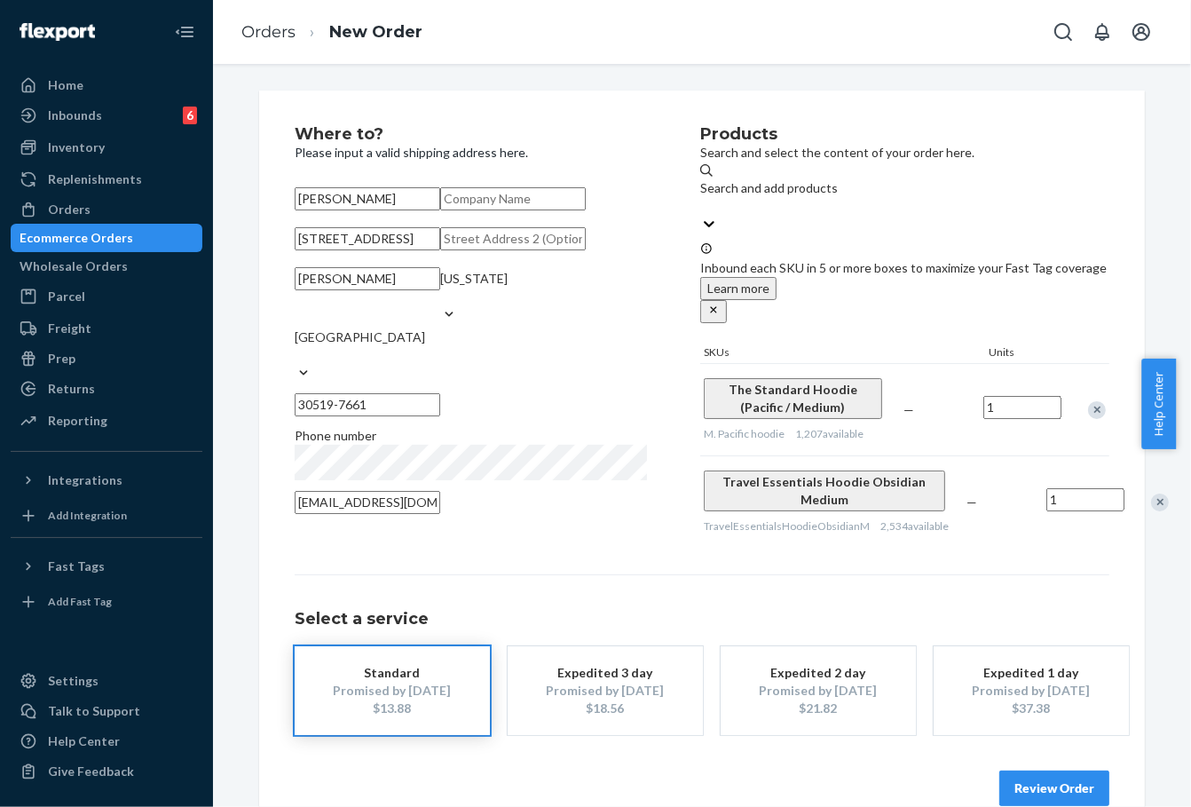
drag, startPoint x: 912, startPoint y: 607, endPoint x: 833, endPoint y: 613, distance: 79.2
click at [912, 607] on div "Where to? Please input a valid shipping address here. [PERSON_NAME] [STREET_ADD…" at bounding box center [702, 466] width 815 height 680
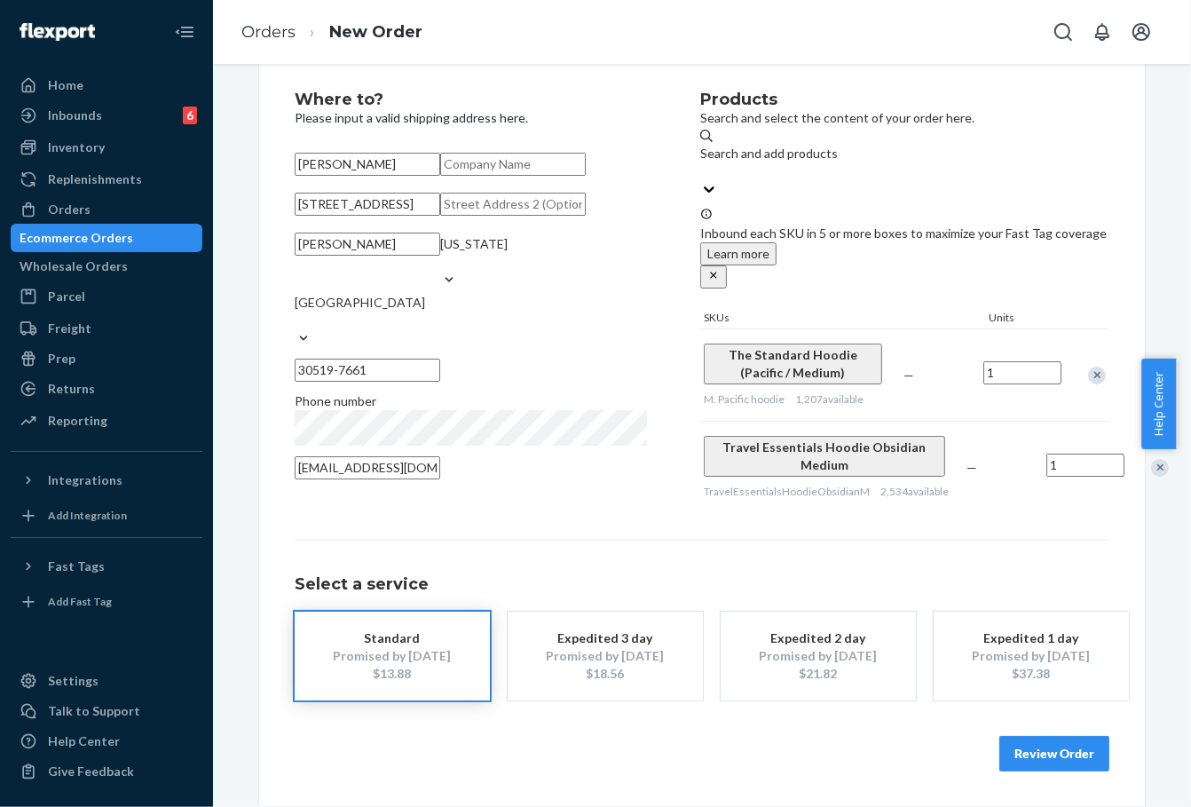
scroll to position [90, 0]
click at [1049, 762] on button "Review Order" at bounding box center [1055, 754] width 110 height 36
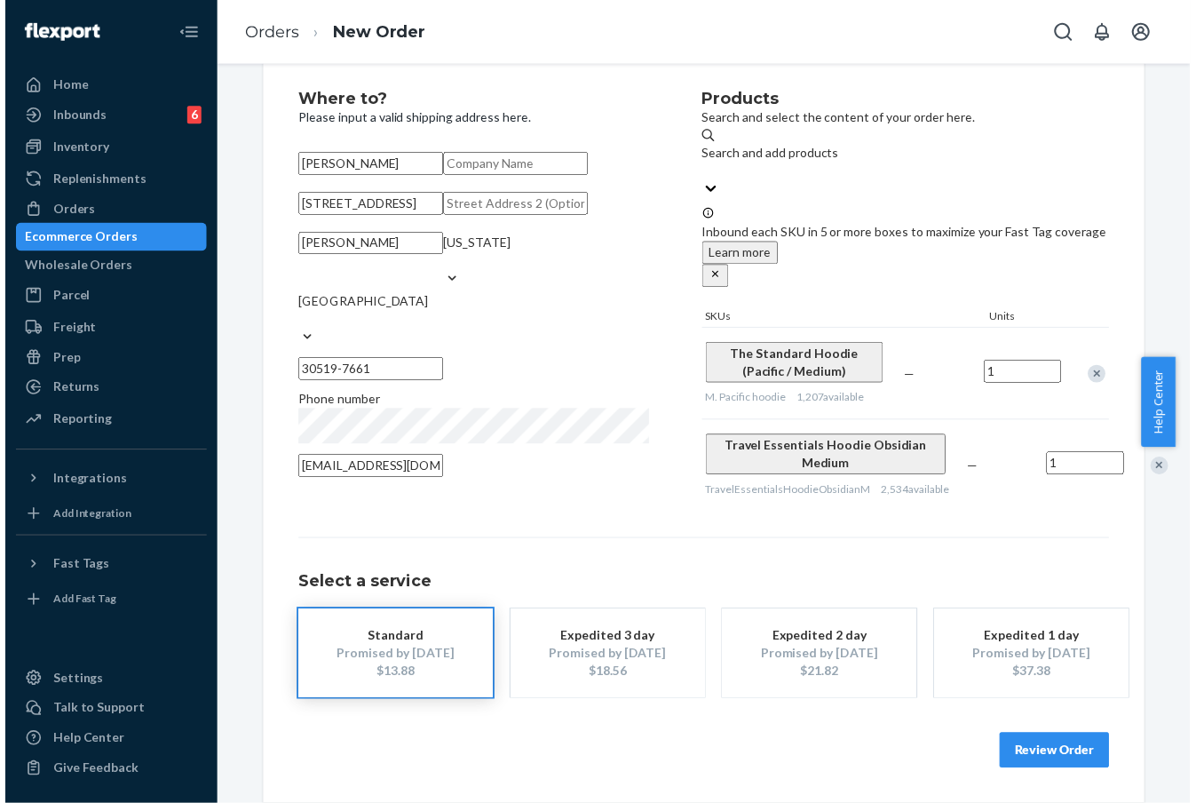
scroll to position [0, 0]
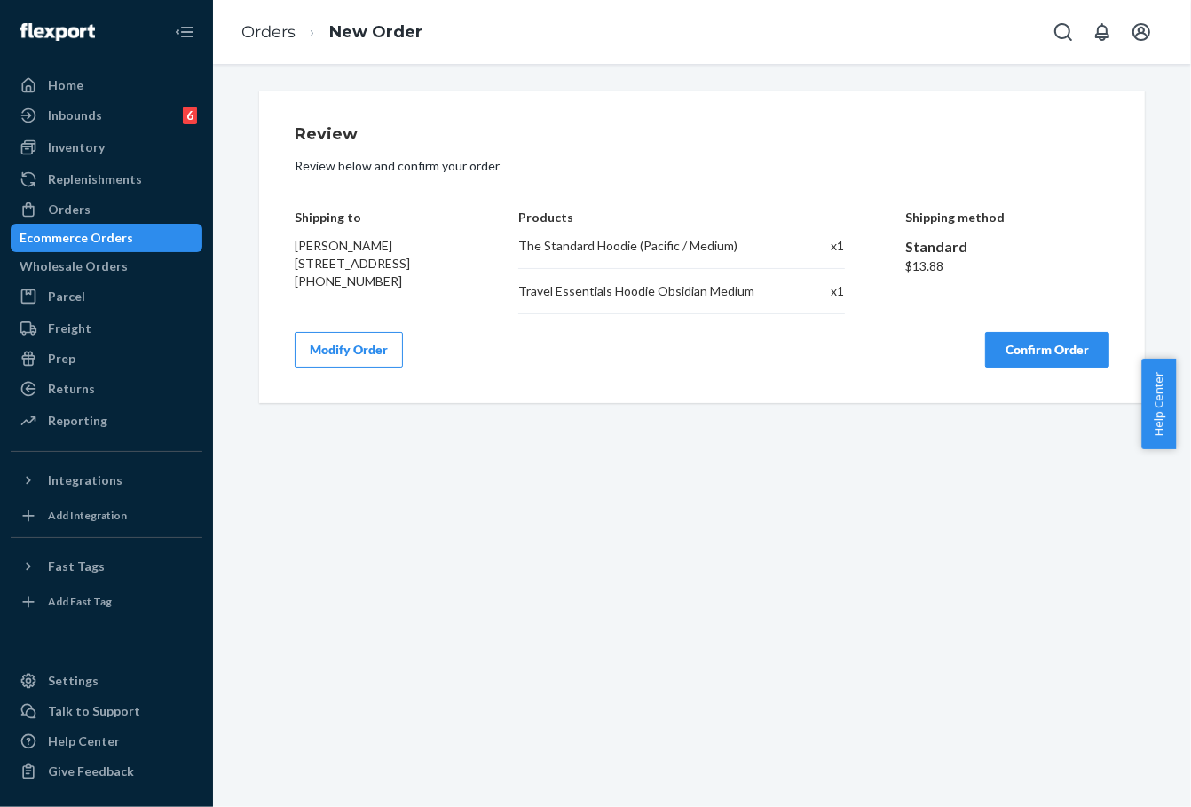
click at [1025, 315] on div "Review Review below and confirm your order Shipping to [PERSON_NAME] [STREET_AD…" at bounding box center [702, 246] width 815 height 241
click at [1028, 336] on button "Confirm Order" at bounding box center [1047, 350] width 124 height 36
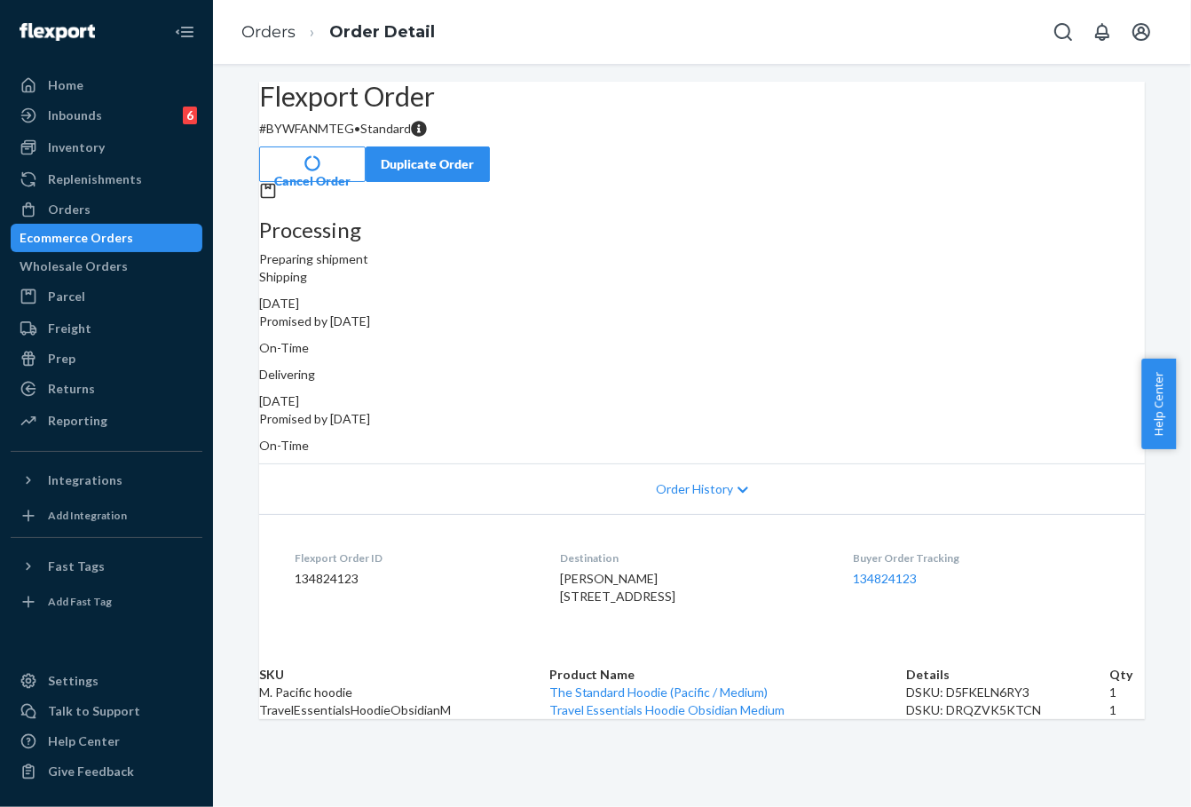
drag, startPoint x: 792, startPoint y: 357, endPoint x: 858, endPoint y: 351, distance: 66.0
click at [858, 366] on div "Delivering [DATE] Promised by [DATE] On-Time" at bounding box center [702, 410] width 886 height 89
copy div "[DATE]"
click at [843, 528] on dl "Flexport Order ID 134824123 Destination [PERSON_NAME] [STREET_ADDRESS] US Buyer…" at bounding box center [702, 580] width 886 height 133
click at [811, 514] on dl "Flexport Order ID 134824123 Destination [PERSON_NAME] [STREET_ADDRESS] US Buyer…" at bounding box center [702, 580] width 886 height 133
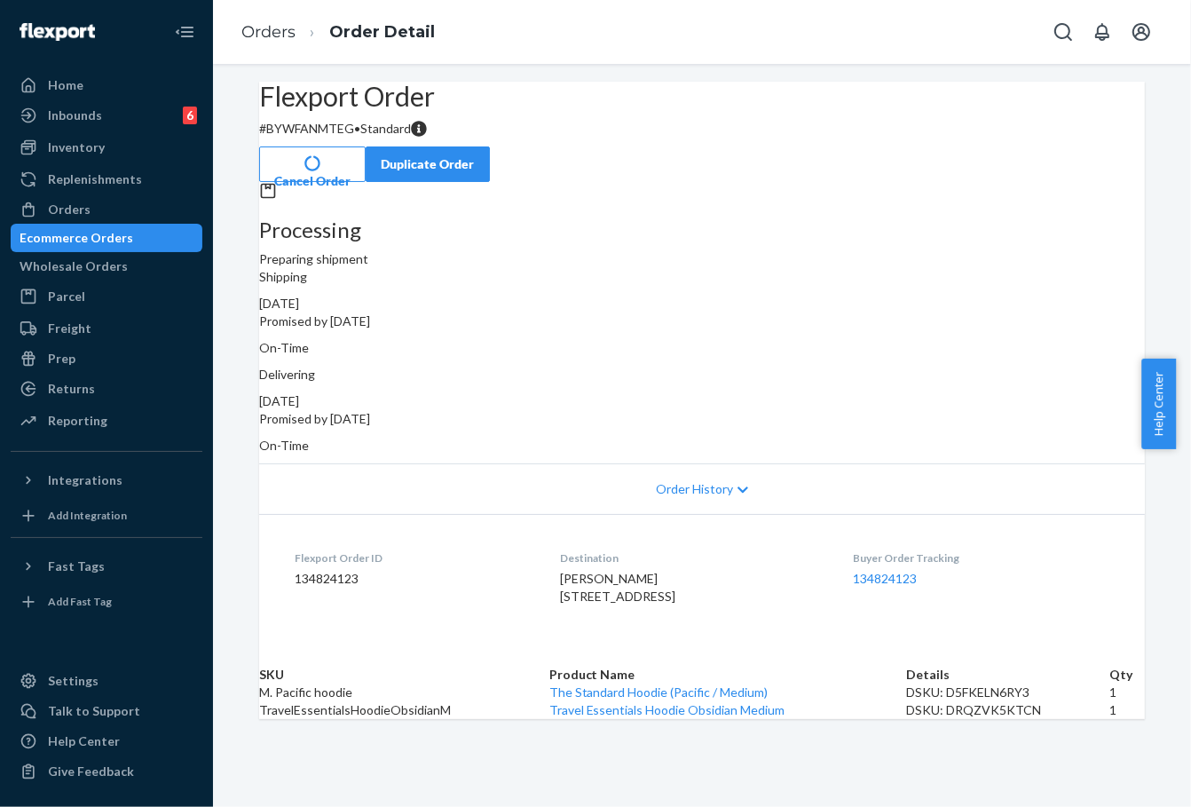
click at [774, 605] on div "[PERSON_NAME] [STREET_ADDRESS]" at bounding box center [692, 588] width 265 height 36
drag, startPoint x: 835, startPoint y: 513, endPoint x: 949, endPoint y: 558, distance: 123.1
click at [949, 556] on dl "Flexport Order ID 134824123 Destination [PERSON_NAME] [STREET_ADDRESS] US Buyer…" at bounding box center [702, 580] width 886 height 133
click at [859, 612] on div "Buyer Order Tracking 134824123" at bounding box center [982, 580] width 256 height 61
drag, startPoint x: 845, startPoint y: 534, endPoint x: 939, endPoint y: 583, distance: 106.4
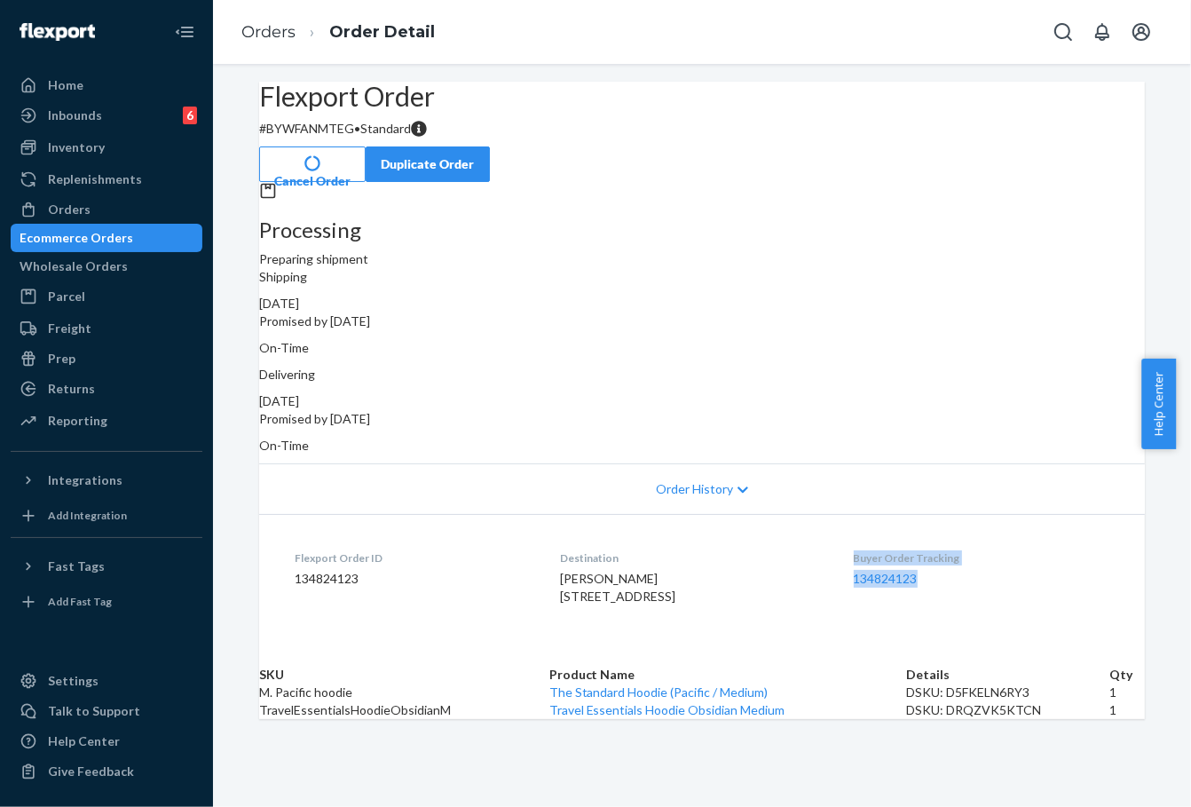
click at [959, 556] on dl "Flexport Order ID 134824123 Destination [PERSON_NAME] [STREET_ADDRESS] US Buyer…" at bounding box center [702, 580] width 886 height 133
copy div "Buyer Order Tracking 134824123"
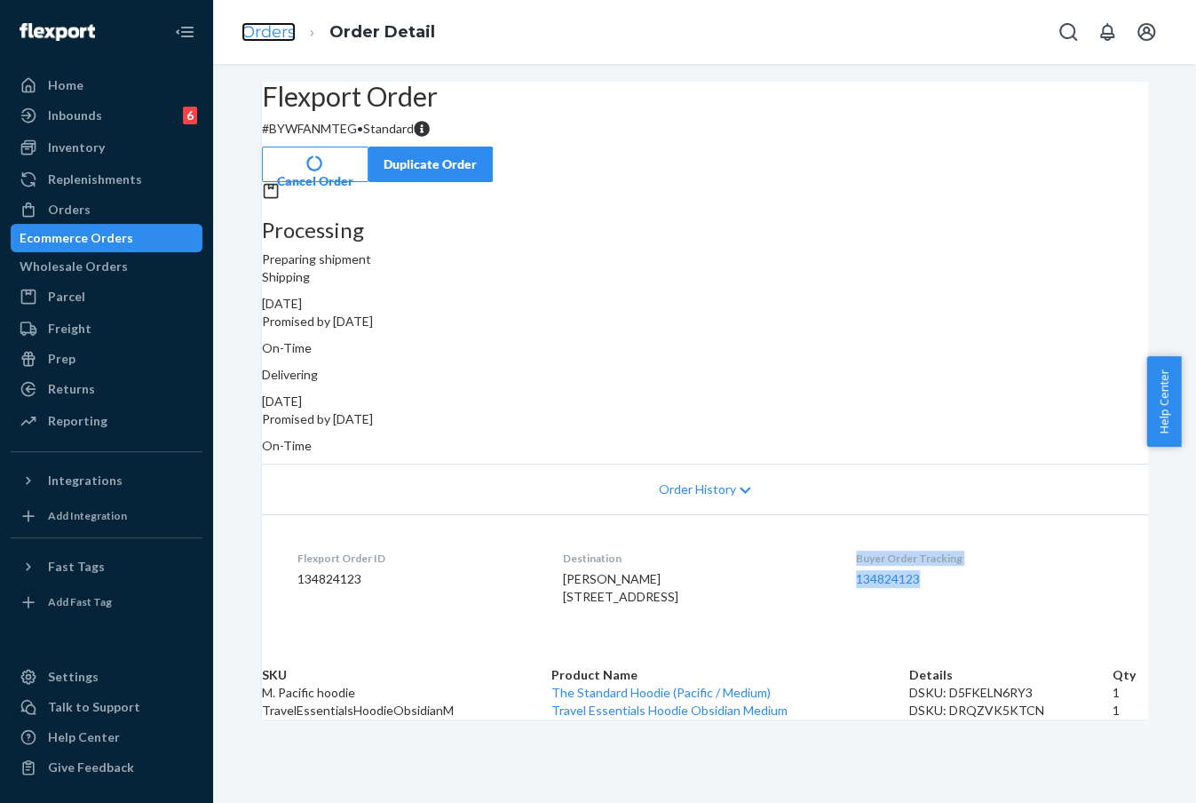
click at [274, 35] on link "Orders" at bounding box center [268, 32] width 54 height 20
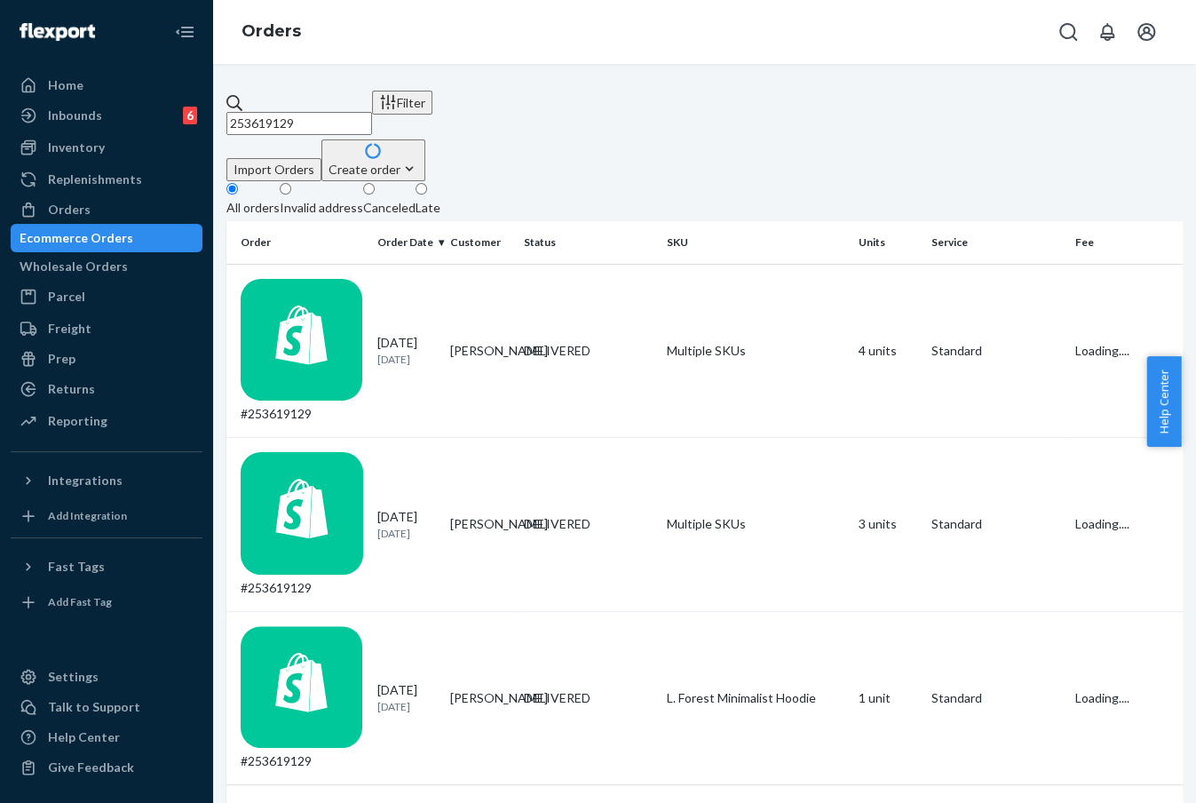
click at [367, 112] on input "253619129" at bounding box center [299, 123] width 146 height 23
paste input "253554157"
click at [367, 112] on input "253619129253554157" at bounding box center [299, 123] width 146 height 23
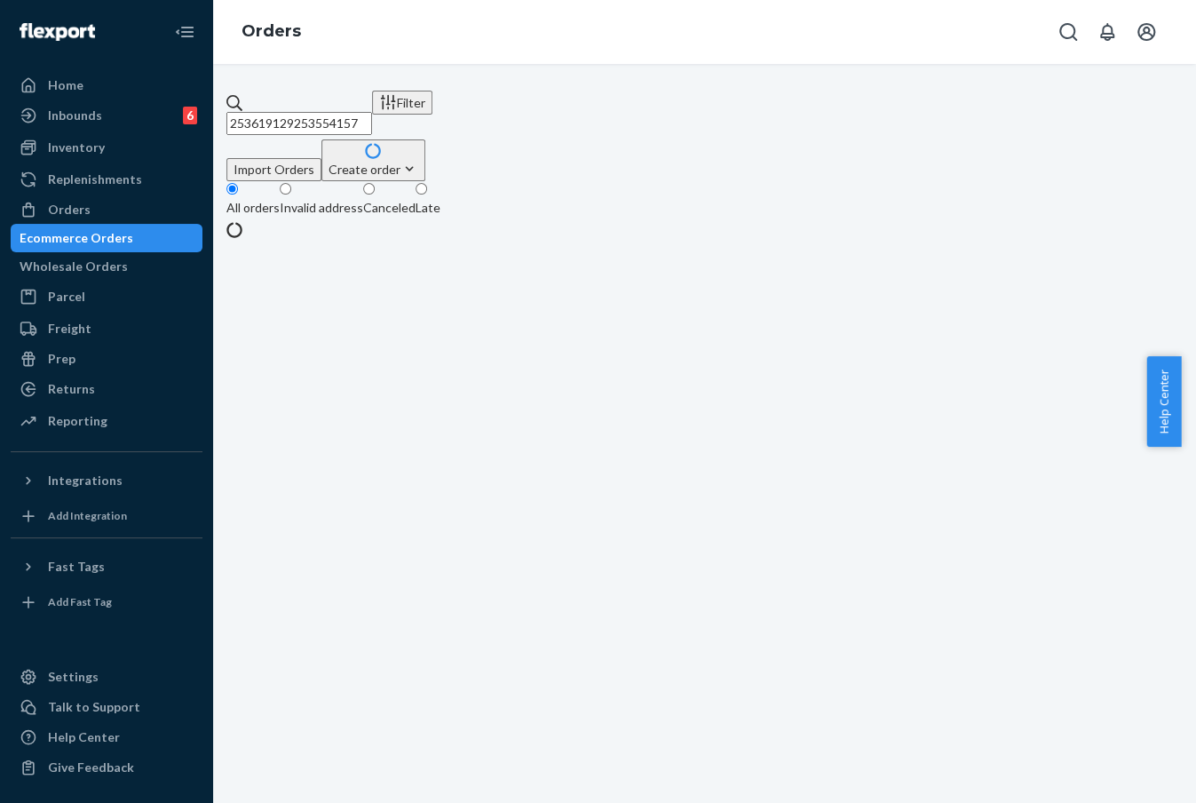
paste input "text"
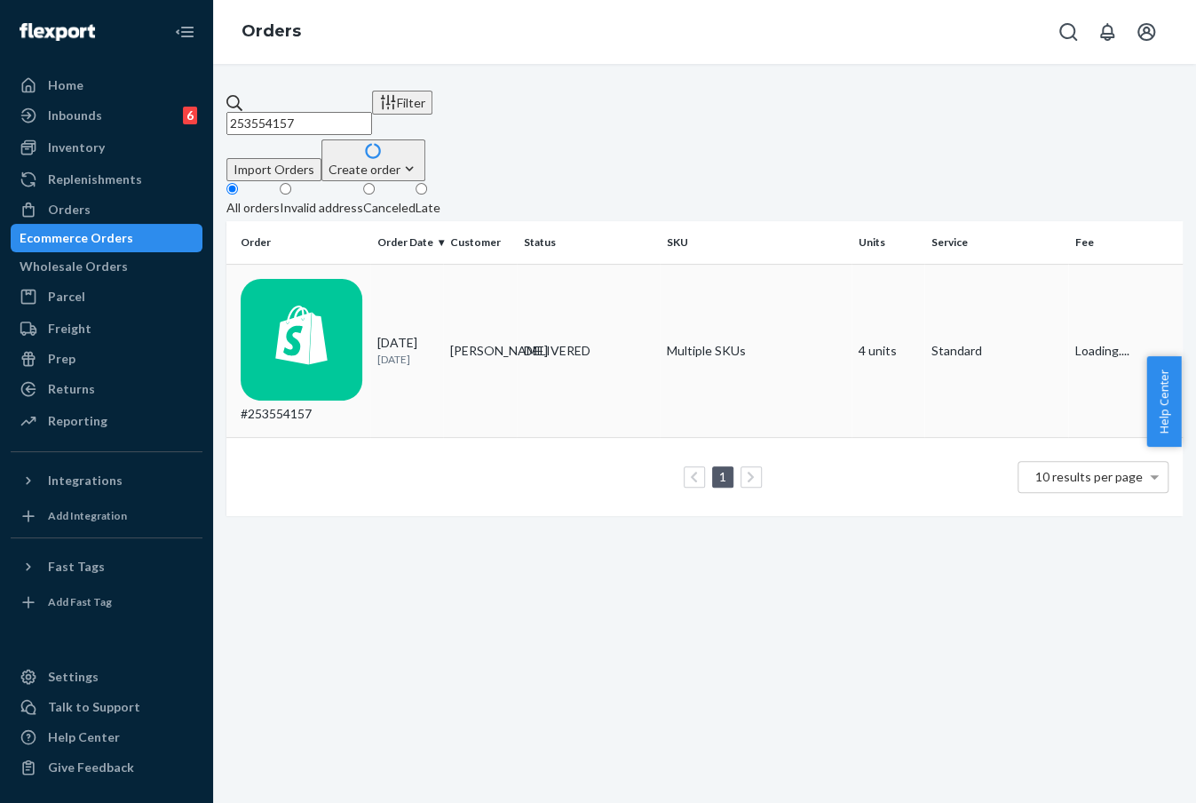
type input "253554157"
click at [479, 284] on td "[PERSON_NAME]" at bounding box center [480, 351] width 74 height 174
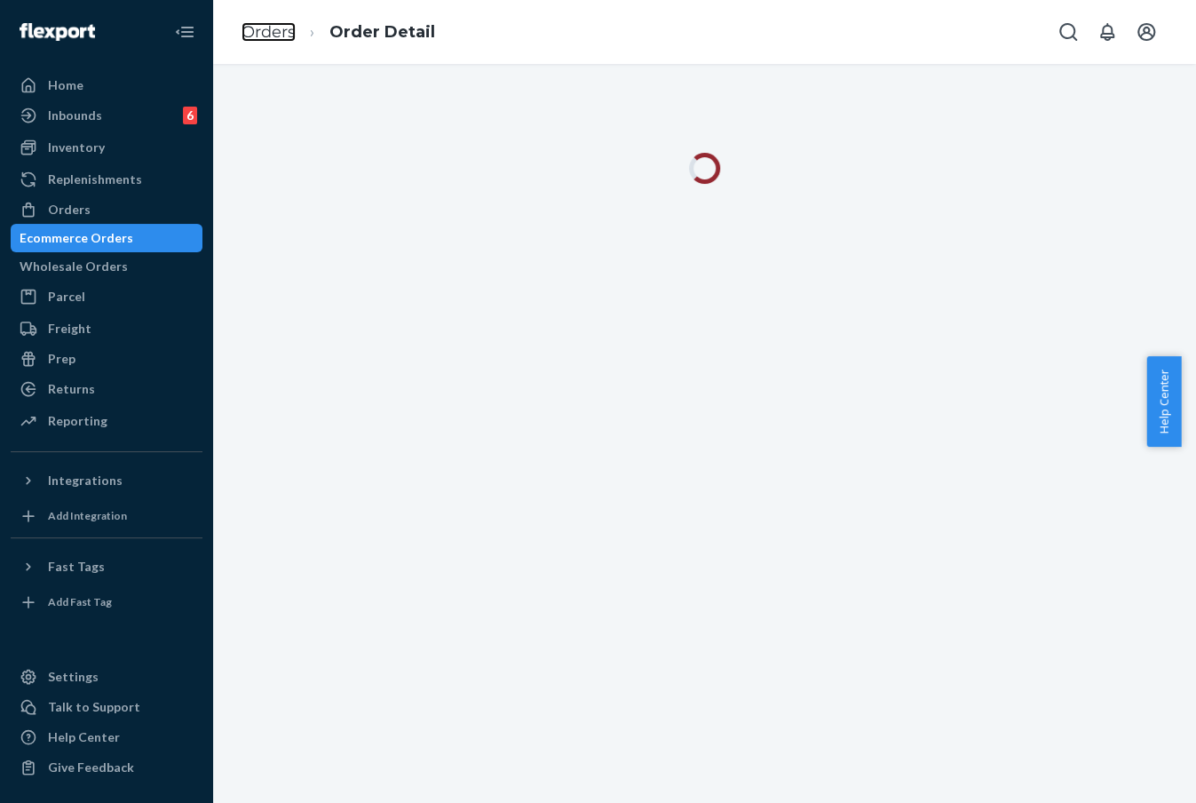
click at [282, 30] on link "Orders" at bounding box center [268, 32] width 54 height 20
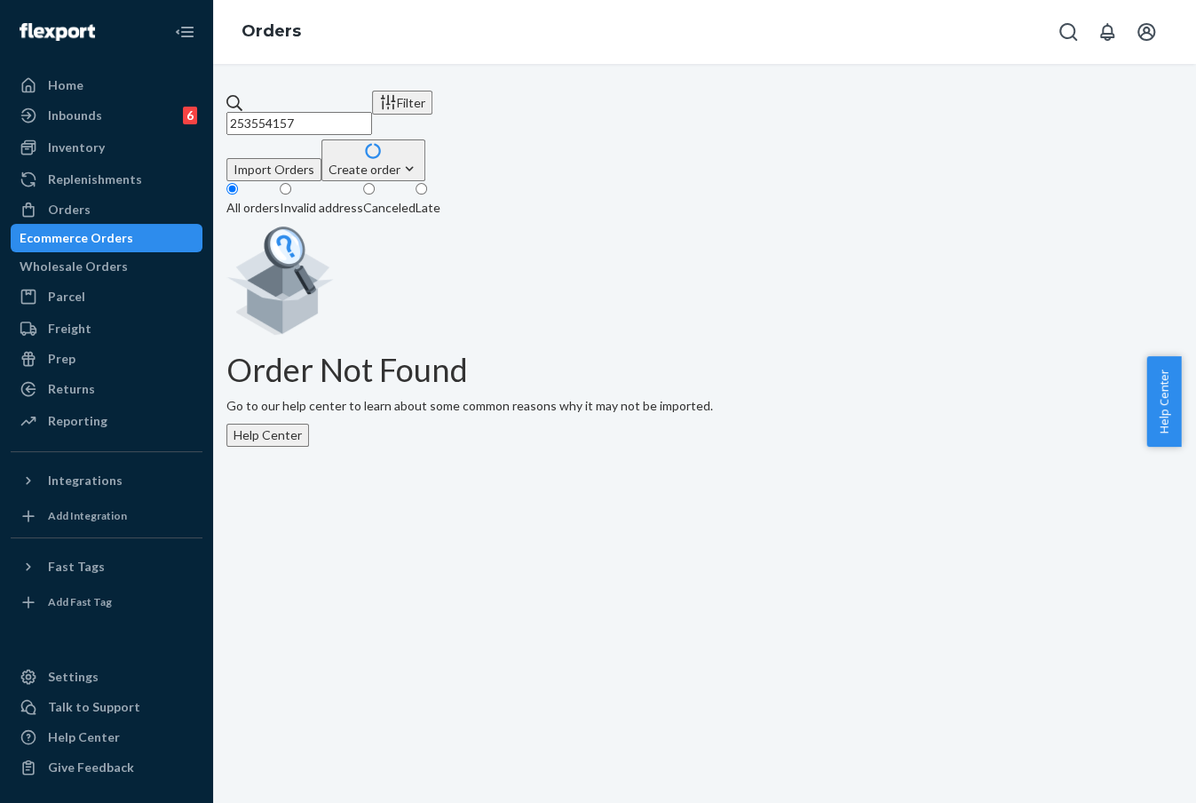
click at [345, 112] on input "253554157" at bounding box center [299, 123] width 146 height 23
click at [113, 267] on div "Wholesale Orders" at bounding box center [74, 266] width 108 height 18
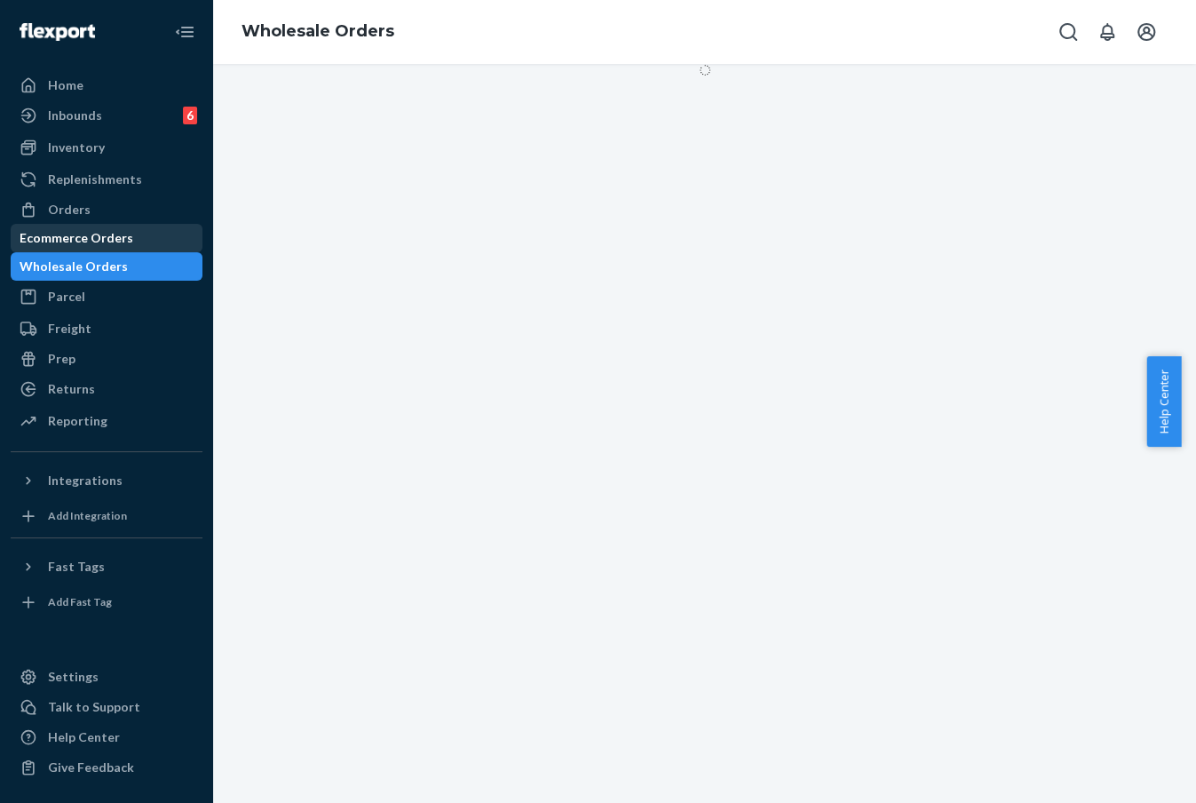
click at [111, 249] on div "Ecommerce Orders" at bounding box center [106, 237] width 188 height 25
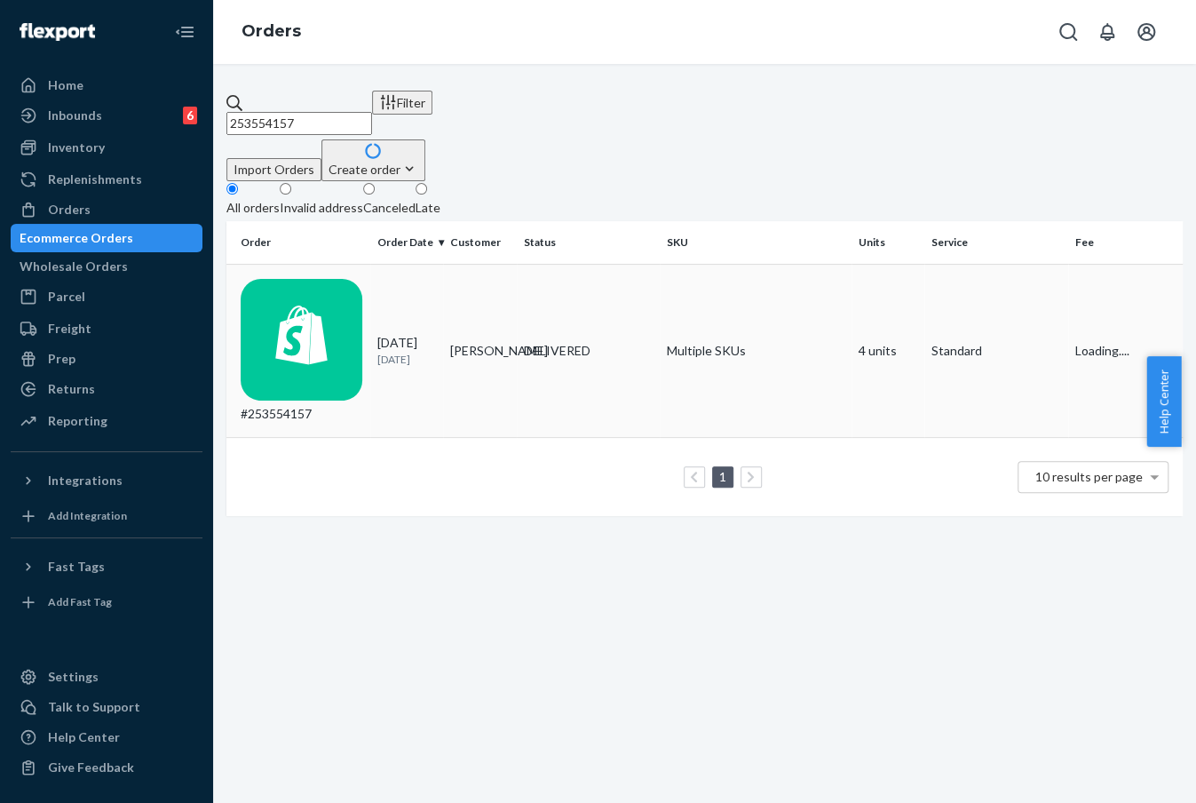
click at [536, 342] on div "DELIVERED" at bounding box center [589, 351] width 130 height 18
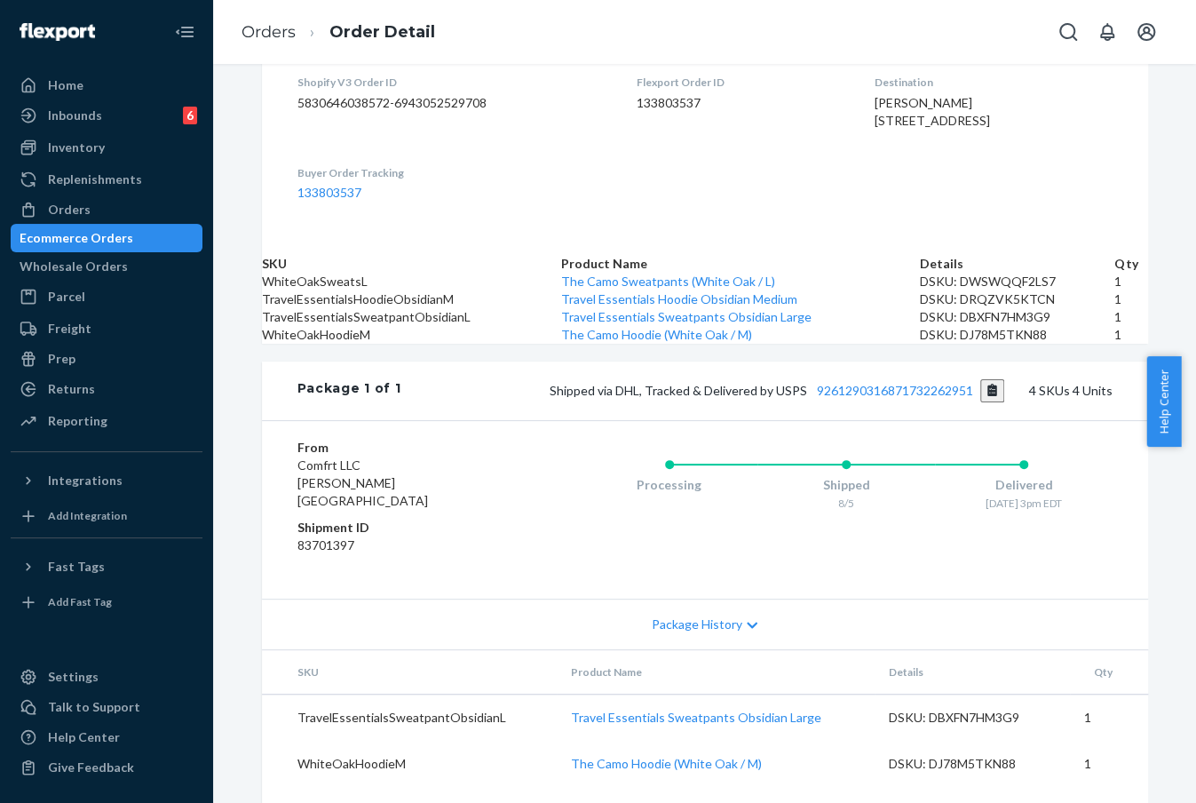
scroll to position [591, 0]
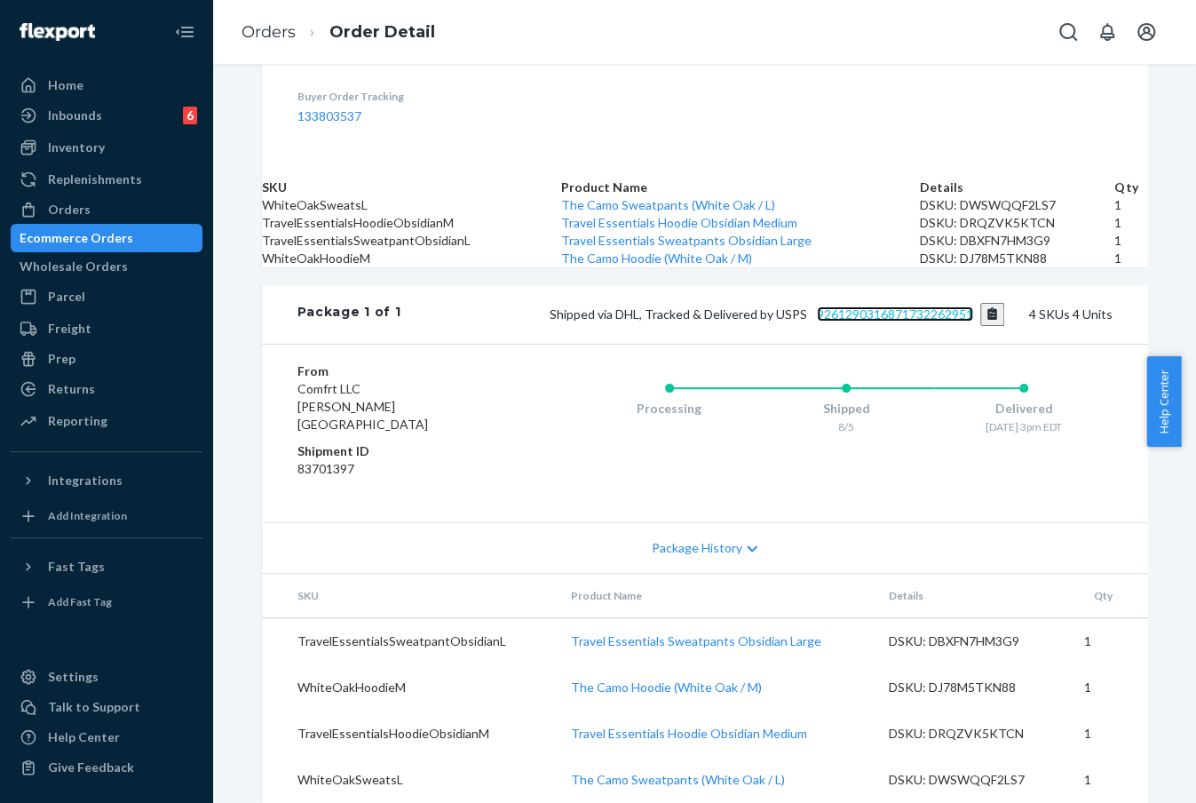
click at [916, 321] on link "9261290316871732262951" at bounding box center [895, 313] width 156 height 15
